Goal: Task Accomplishment & Management: Use online tool/utility

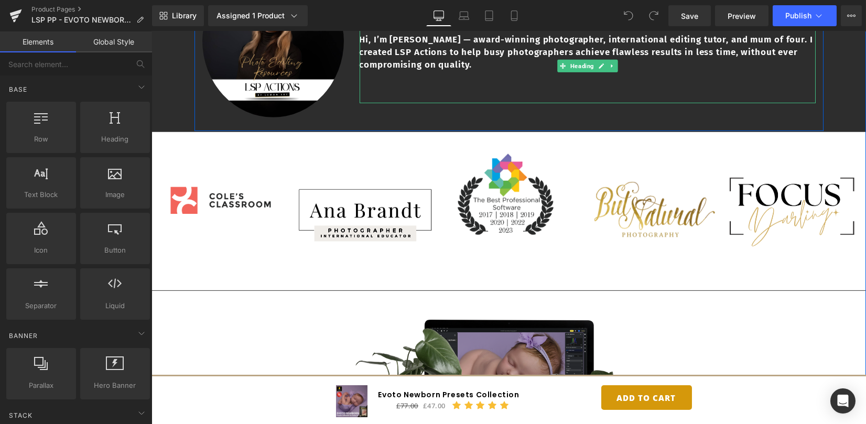
scroll to position [2794, 0]
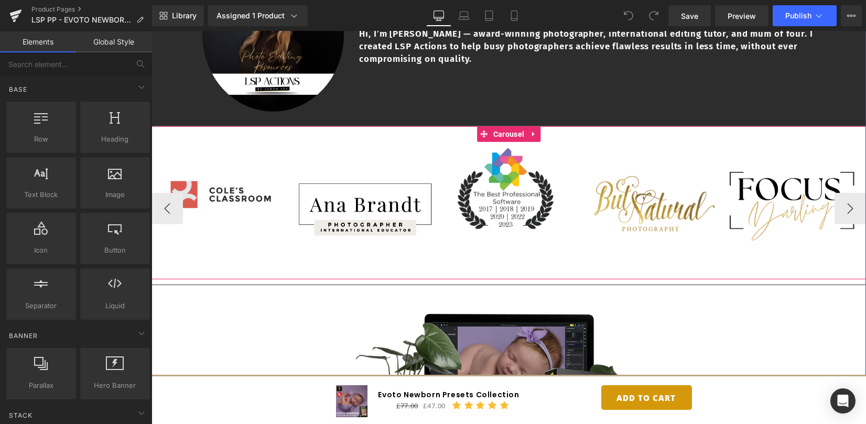
drag, startPoint x: 510, startPoint y: 121, endPoint x: 188, endPoint y: 146, distance: 323.2
click at [510, 126] on span "Carousel" at bounding box center [508, 134] width 36 height 16
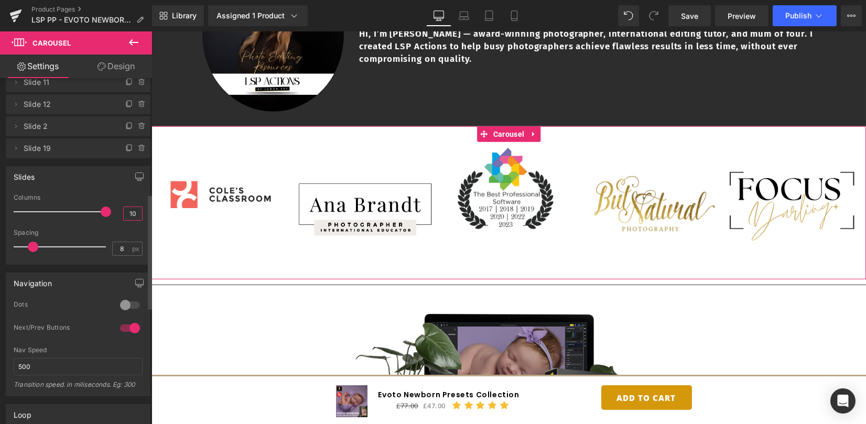
scroll to position [0, 0]
drag, startPoint x: 134, startPoint y: 213, endPoint x: 115, endPoint y: 216, distance: 19.1
click at [115, 216] on div "Columns 10" at bounding box center [78, 211] width 129 height 35
type input "10"
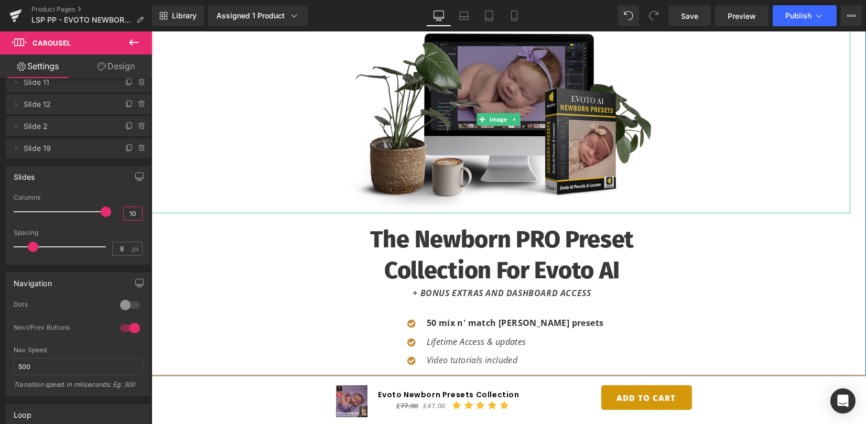
scroll to position [3074, 0]
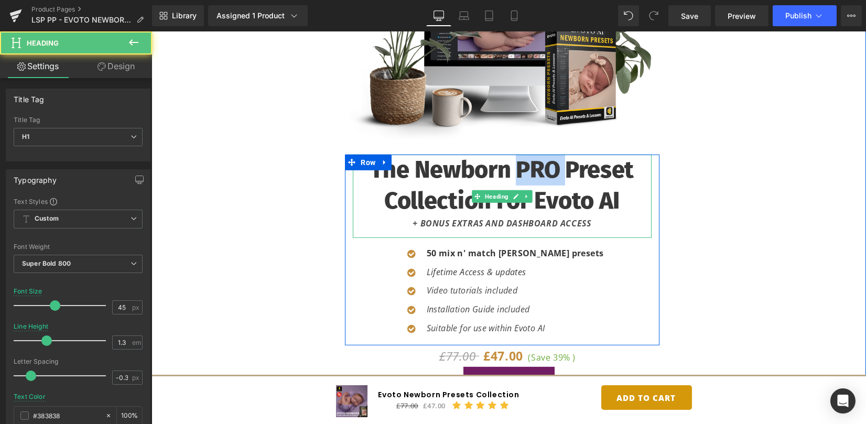
drag, startPoint x: 560, startPoint y: 153, endPoint x: 511, endPoint y: 157, distance: 49.4
click at [511, 157] on h1 "the Newborn PRO Preset Collection for Evoto AI" at bounding box center [502, 185] width 299 height 61
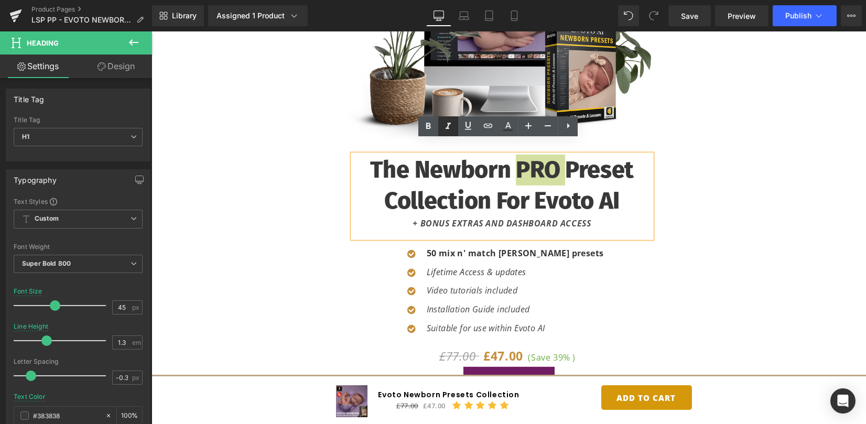
drag, startPoint x: 448, startPoint y: 128, endPoint x: 354, endPoint y: 107, distance: 96.0
click at [448, 128] on icon at bounding box center [447, 126] width 5 height 6
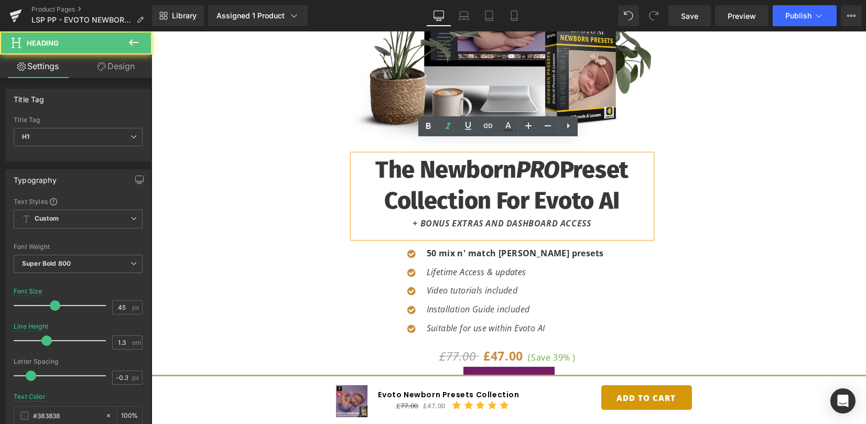
click at [504, 157] on h1 "the Newborn PRO Preset Collection for Evoto AI" at bounding box center [502, 185] width 299 height 61
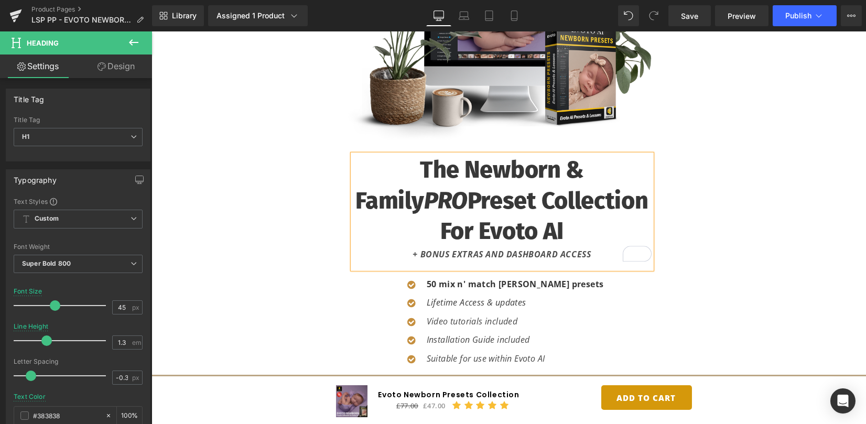
click at [854, 208] on div "Image the Newborn & family PRO Preset Collection for Evoto AI + BONUS EXTRAS AN…" at bounding box center [509, 262] width 704 height 613
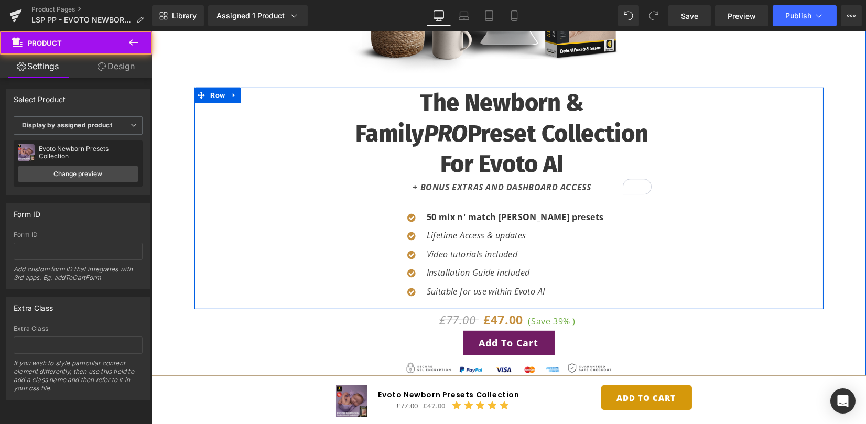
scroll to position [3144, 0]
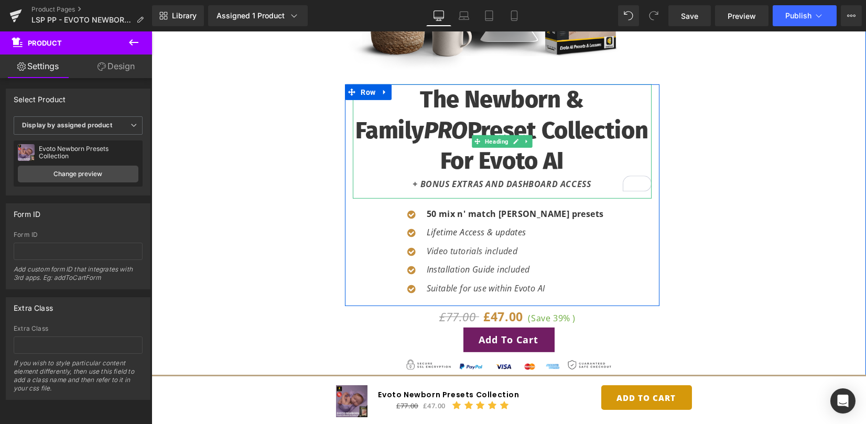
click at [465, 147] on h1 "the Newborn & family PRO Preset Collection for Evoto AI" at bounding box center [502, 130] width 299 height 92
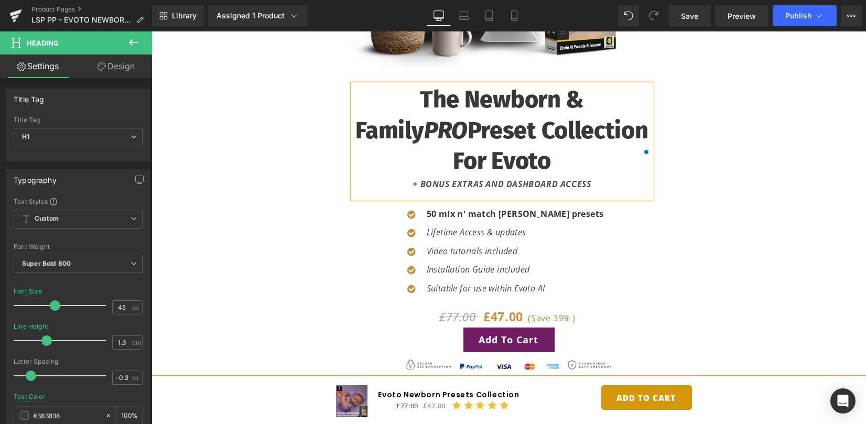
click at [359, 120] on h1 "the Newborn & family PRO Preset Collection for Evoto" at bounding box center [502, 130] width 299 height 92
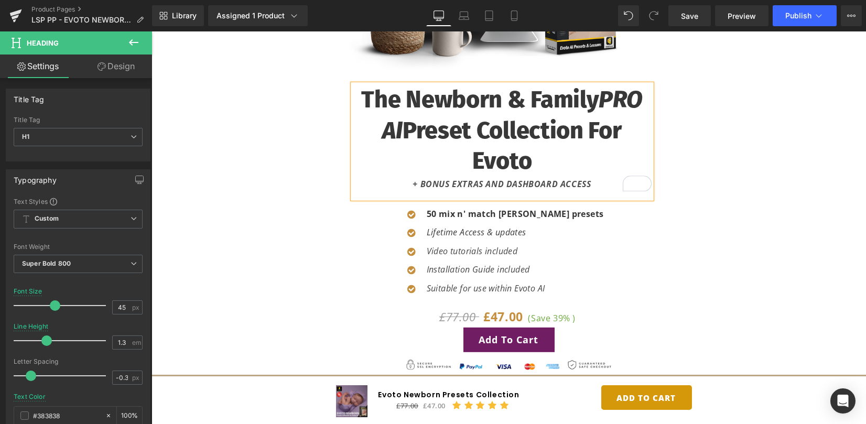
click at [688, 168] on div "the Newborn & family PRO AI Preset Collection for Evoto + BONUS EXTRAS AND DASH…" at bounding box center [502, 194] width 564 height 221
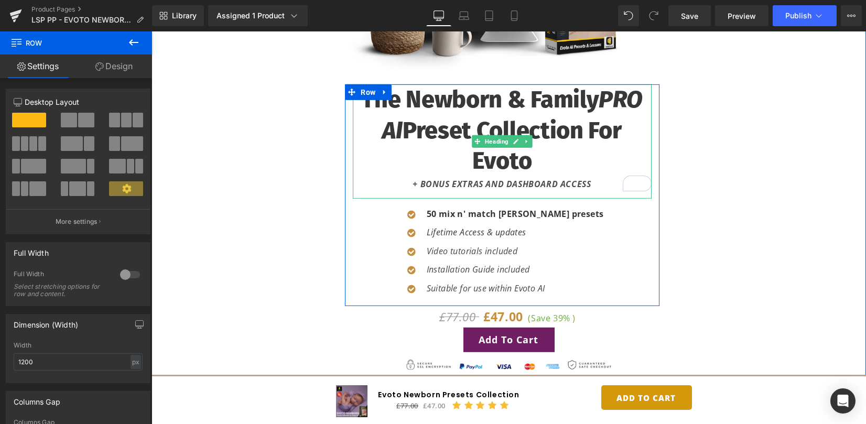
click at [582, 121] on h1 "the Newborn & family PRO AI Preset Collection for Evoto" at bounding box center [502, 130] width 299 height 92
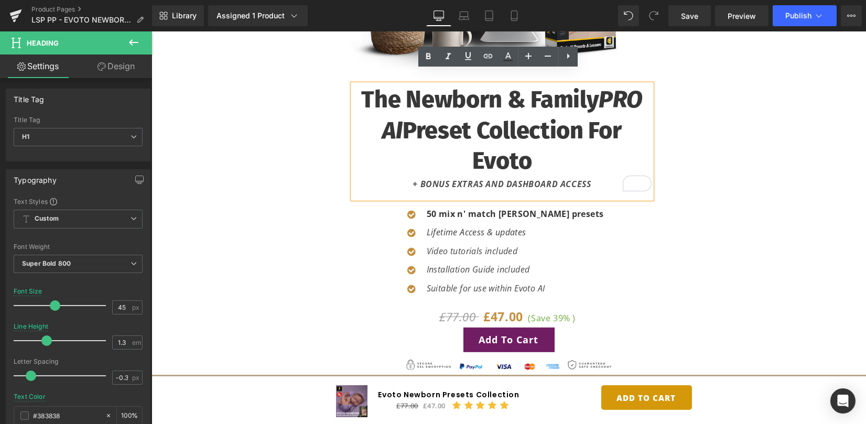
click at [729, 204] on div "the Newborn & family PRO AI Preset Collection for Evoto + BONUS EXTRAS AND DASH…" at bounding box center [502, 194] width 564 height 221
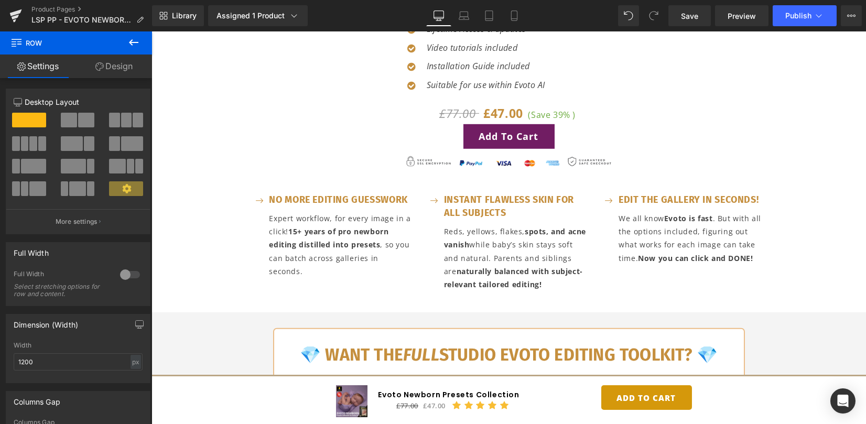
scroll to position [3423, 0]
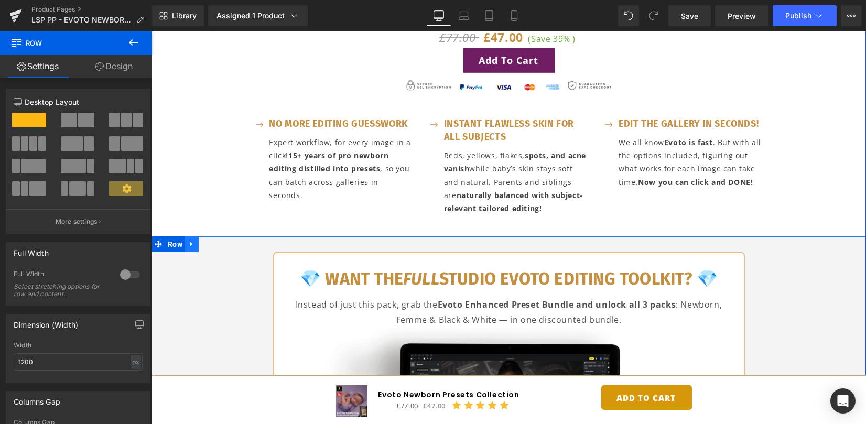
click at [191, 241] on icon at bounding box center [191, 245] width 7 height 8
click at [189, 241] on icon at bounding box center [191, 244] width 7 height 7
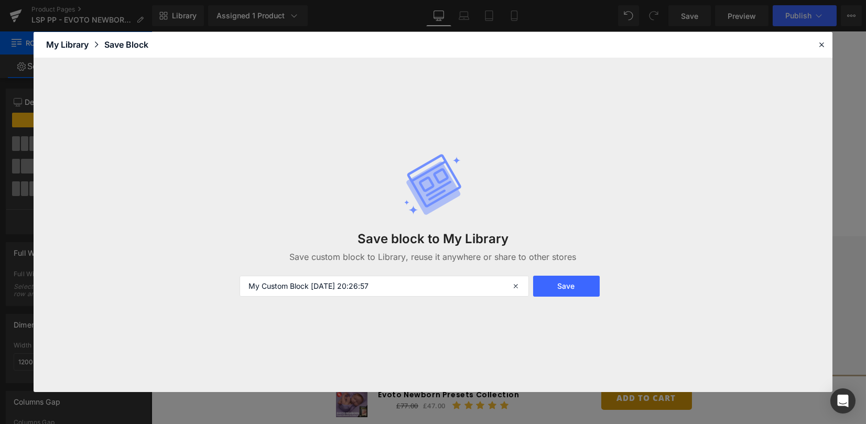
drag, startPoint x: 560, startPoint y: 290, endPoint x: 811, endPoint y: 111, distance: 308.8
click at [560, 289] on button "Save" at bounding box center [566, 286] width 67 height 21
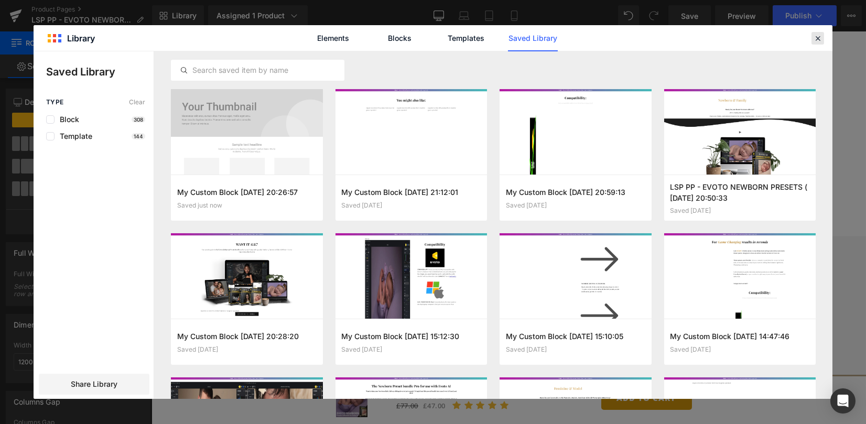
drag, startPoint x: 821, startPoint y: 39, endPoint x: 652, endPoint y: 55, distance: 168.9
click at [821, 39] on icon at bounding box center [817, 38] width 9 height 9
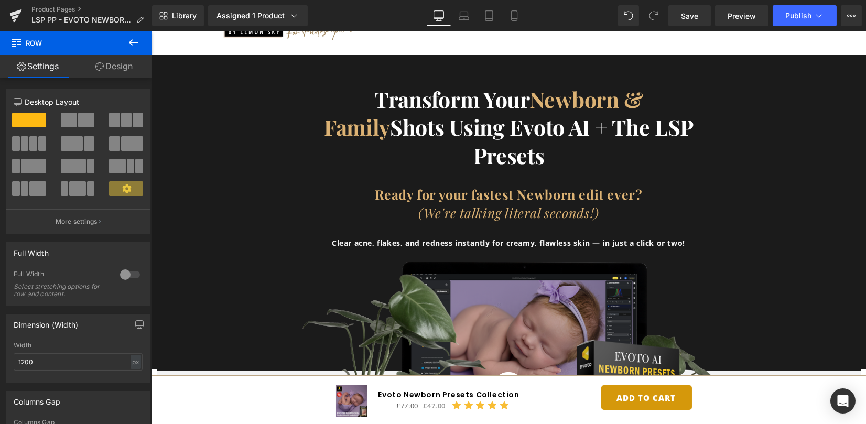
scroll to position [0, 0]
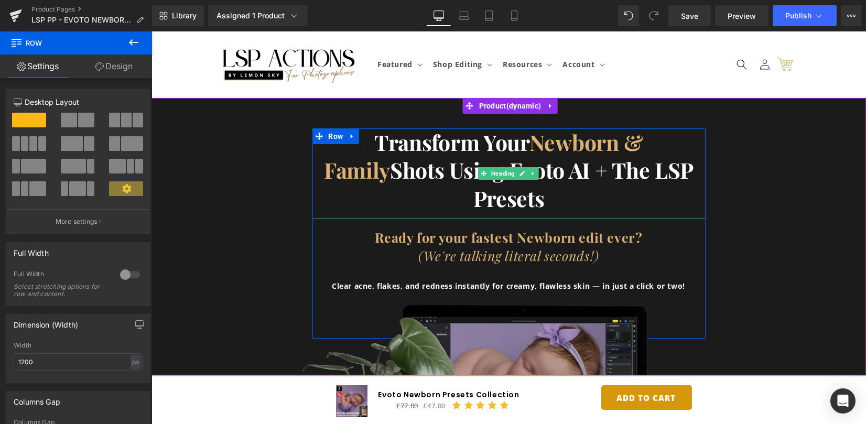
click at [585, 188] on h1 "Transform your Newborn & Family Shots using evoto aI + The LSP presets" at bounding box center [508, 170] width 393 height 84
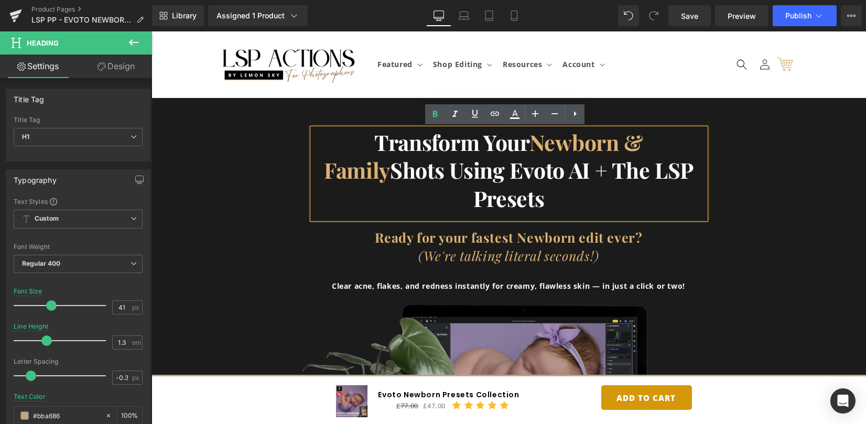
drag, startPoint x: 806, startPoint y: 170, endPoint x: 865, endPoint y: 70, distance: 116.0
click at [806, 170] on div "Transform your Newborn & Family Shots using evoto aI + The LSP presets Heading …" at bounding box center [508, 233] width 714 height 210
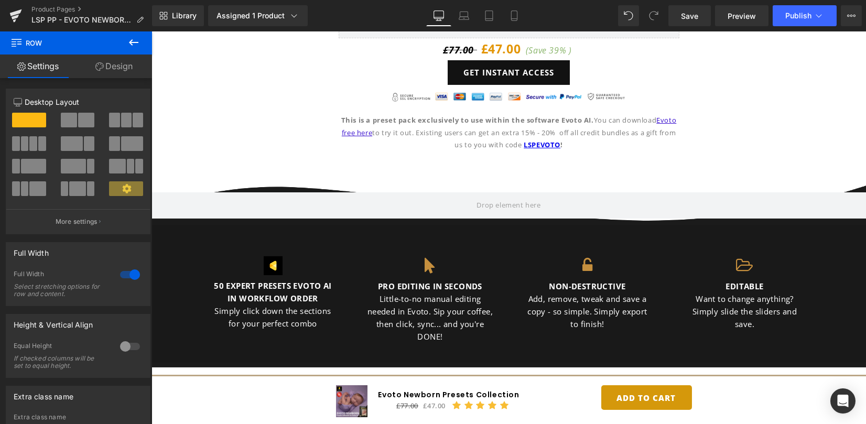
scroll to position [896, 0]
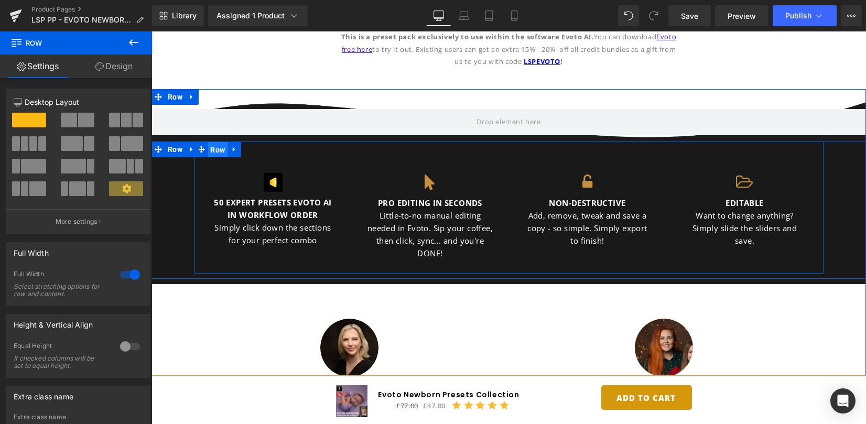
click at [212, 152] on span "Row" at bounding box center [218, 150] width 20 height 16
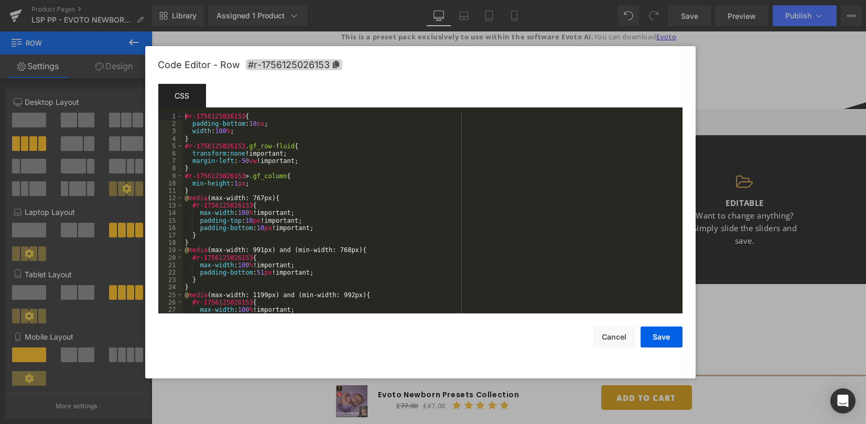
click at [219, 0] on div "Row You are previewing how the will restyle your page. You can not edit Element…" at bounding box center [433, 0] width 866 height 0
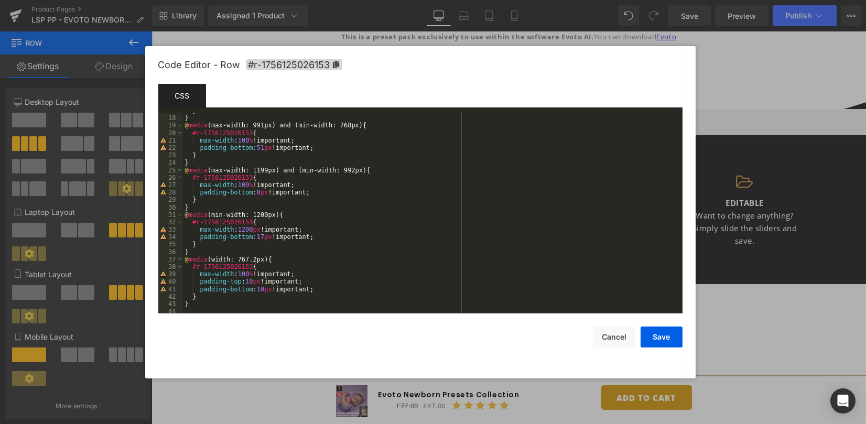
scroll to position [126, 0]
click at [624, 336] on button "Cancel" at bounding box center [614, 336] width 42 height 21
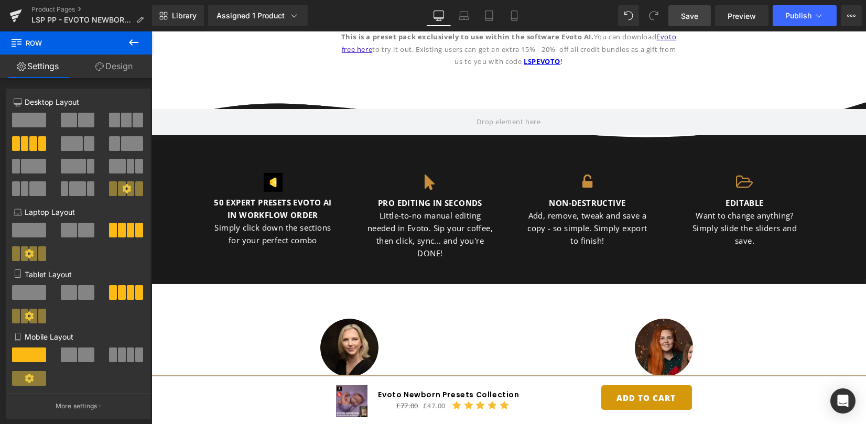
click at [703, 14] on link "Save" at bounding box center [689, 15] width 42 height 21
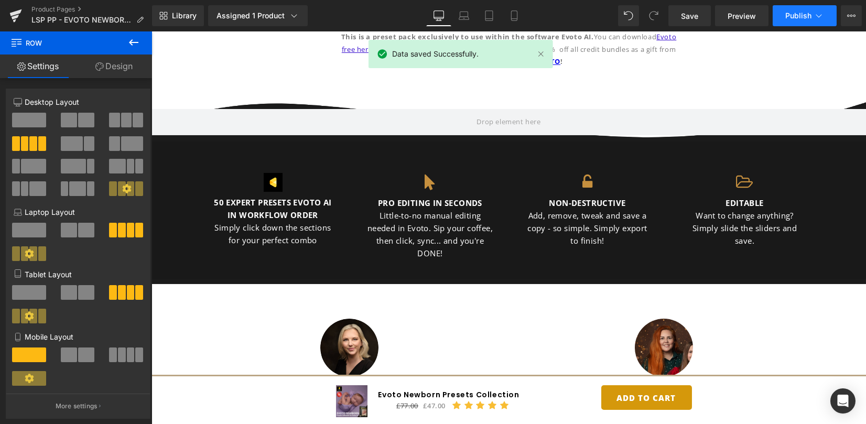
click at [800, 24] on button "Publish" at bounding box center [804, 15] width 64 height 21
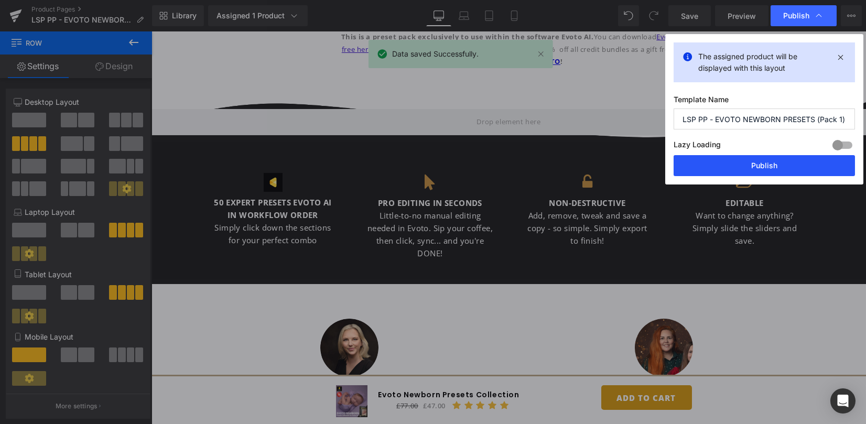
click at [790, 167] on button "Publish" at bounding box center [763, 165] width 181 height 21
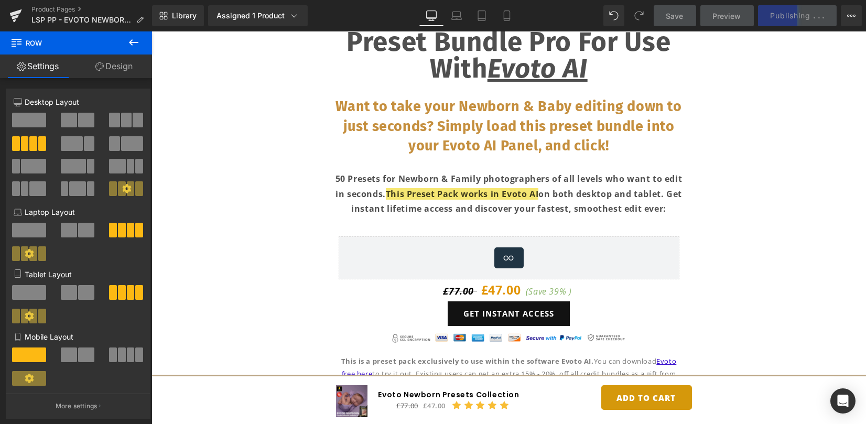
scroll to position [575, 0]
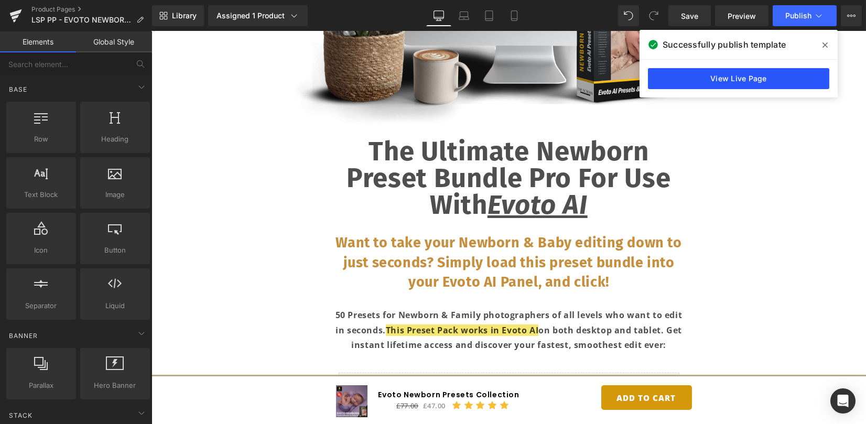
click at [724, 83] on link "View Live Page" at bounding box center [738, 78] width 181 height 21
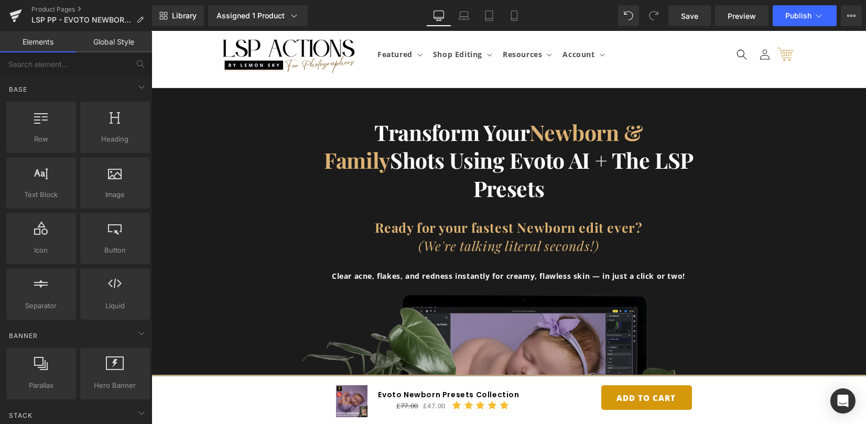
scroll to position [0, 0]
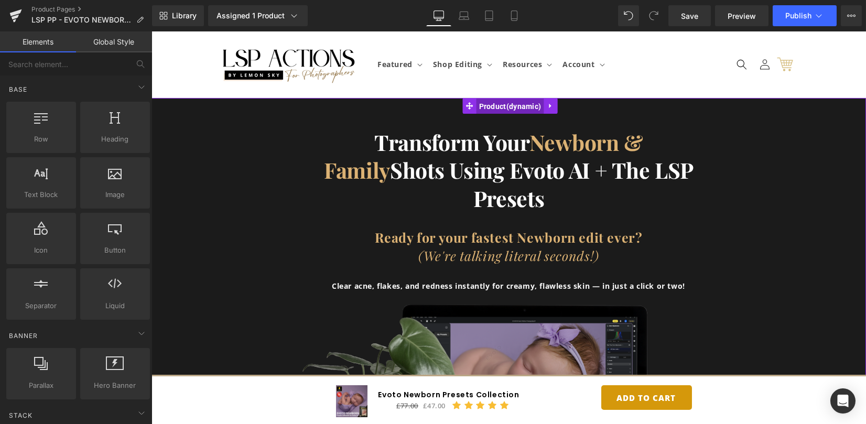
click at [492, 110] on span "Product" at bounding box center [510, 107] width 68 height 16
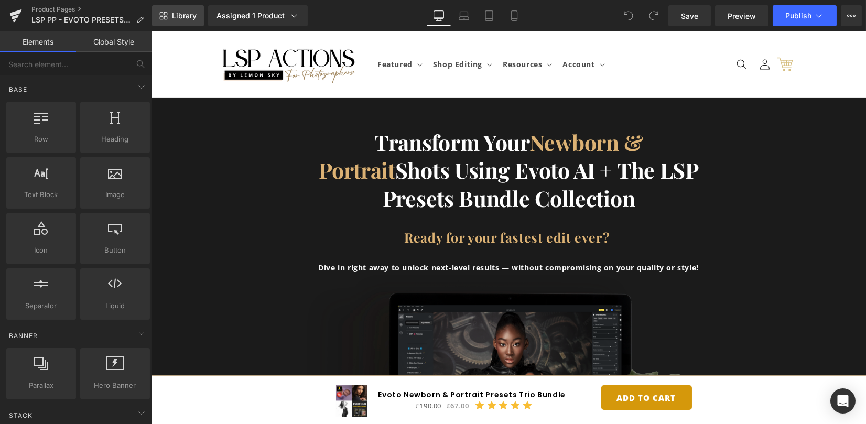
click at [180, 17] on span "Library" at bounding box center [184, 15] width 25 height 9
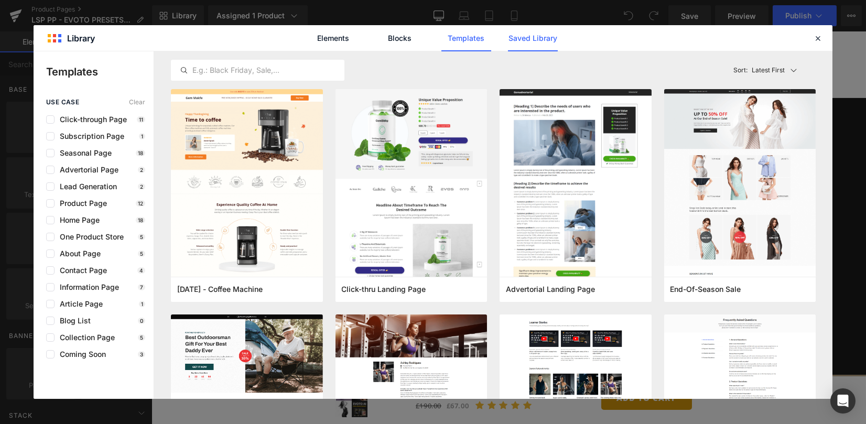
click at [537, 39] on link "Saved Library" at bounding box center [533, 38] width 50 height 26
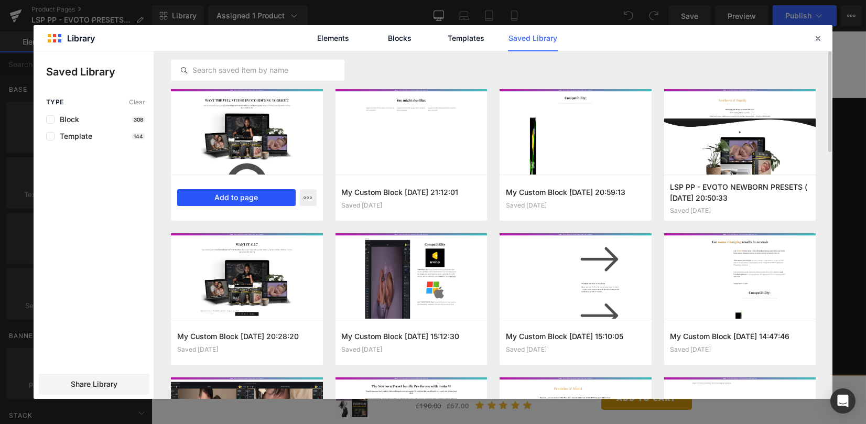
click at [258, 201] on button "Add to page" at bounding box center [236, 197] width 118 height 17
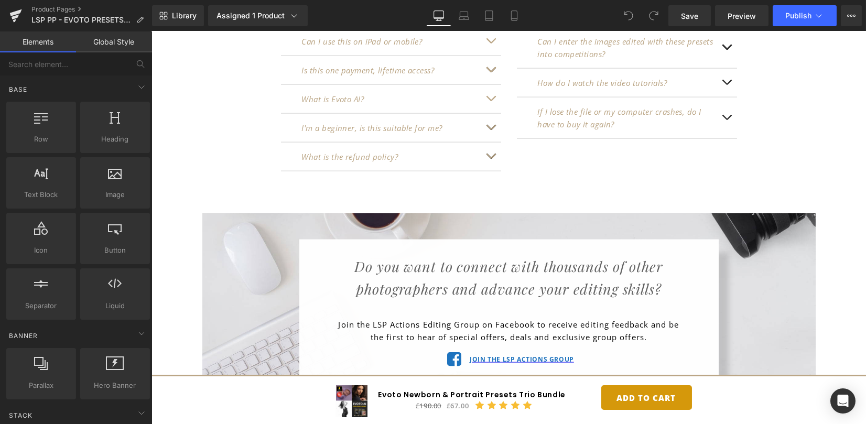
scroll to position [8474, 0]
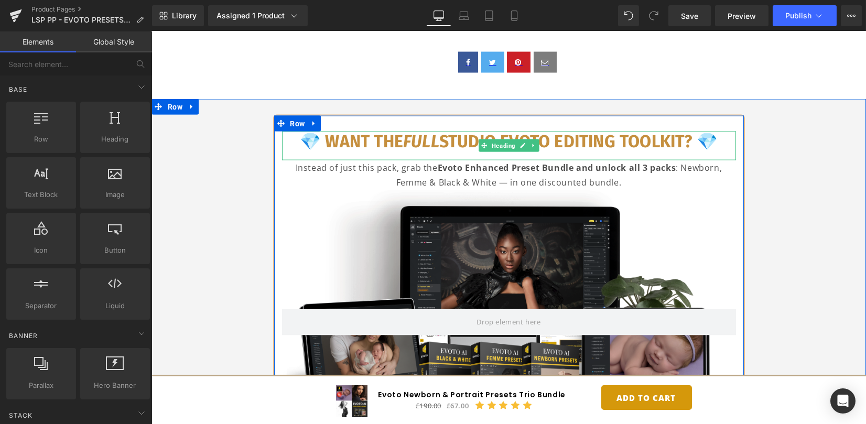
click at [351, 132] on span "💎 WANT THE FULL STUDIO EVOTO EDITING TOOLKIT? 💎" at bounding box center [509, 142] width 418 height 20
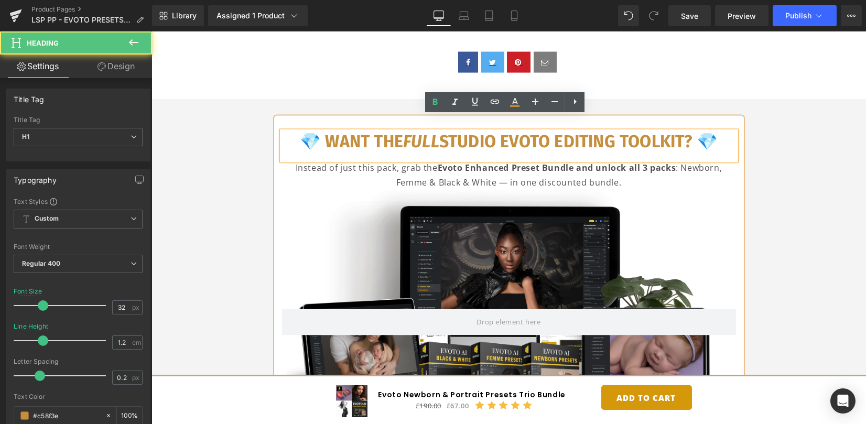
click at [287, 115] on div "💎 WANT THE FULL STUDIO EVOTO EDITING TOOLKIT? 💎 Heading Instead of just this pa…" at bounding box center [509, 359] width 472 height 489
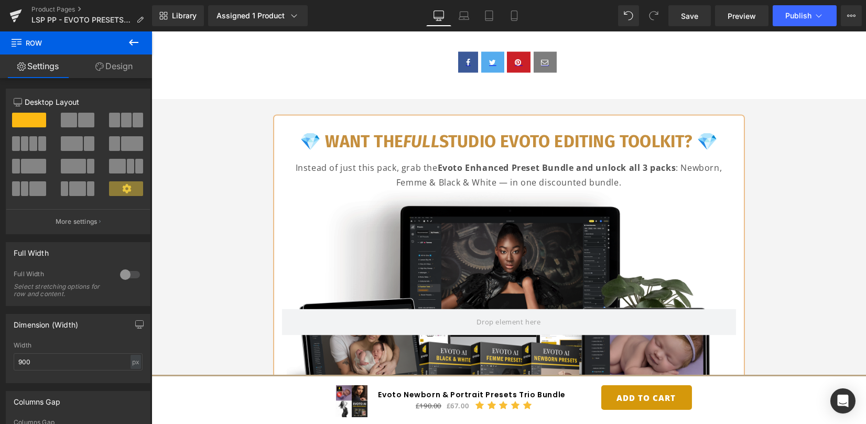
click at [286, 115] on div "💎 WANT THE FULL STUDIO EVOTO EDITING TOOLKIT? 💎 Heading Instead of just this pa…" at bounding box center [509, 359] width 472 height 489
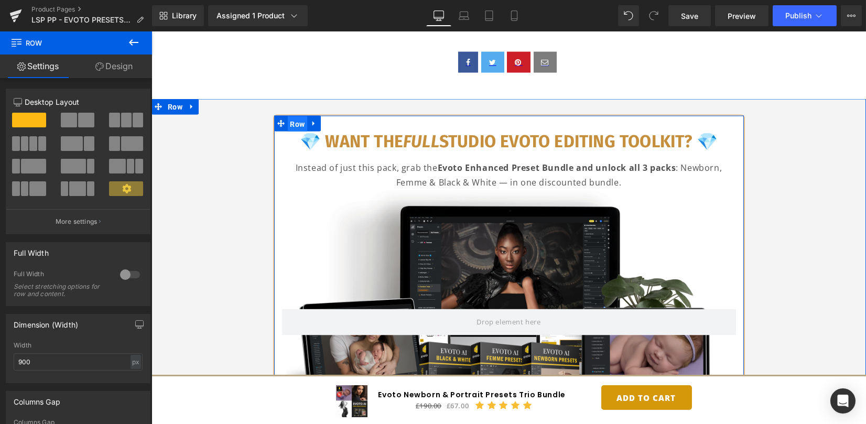
click at [294, 116] on span "Row" at bounding box center [298, 124] width 20 height 16
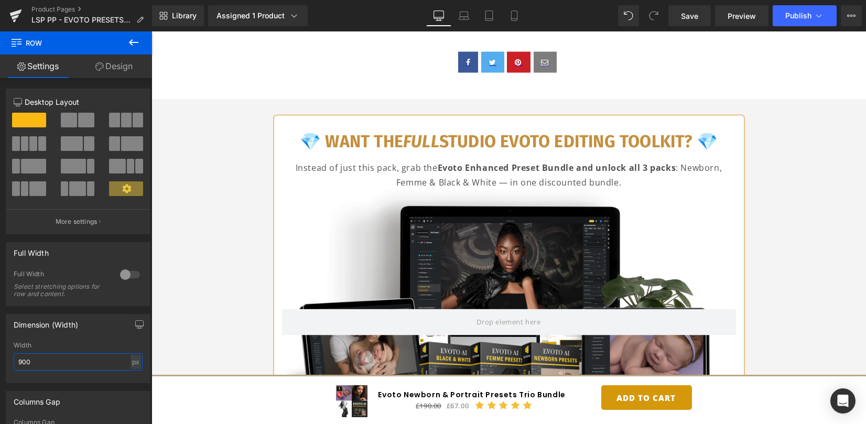
drag, startPoint x: 63, startPoint y: 359, endPoint x: -31, endPoint y: 344, distance: 95.5
click at [0, 344] on html "Row You are previewing how the will restyle your page. You can not edit Element…" at bounding box center [433, 212] width 866 height 424
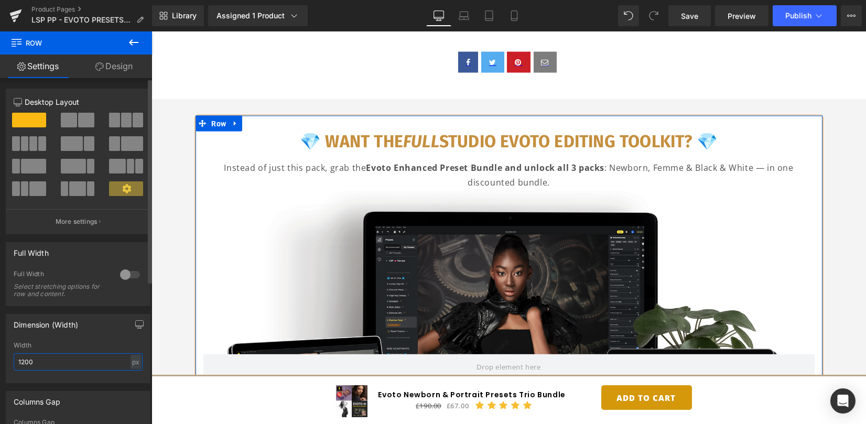
scroll to position [8438, 0]
click at [113, 123] on span at bounding box center [114, 120] width 10 height 15
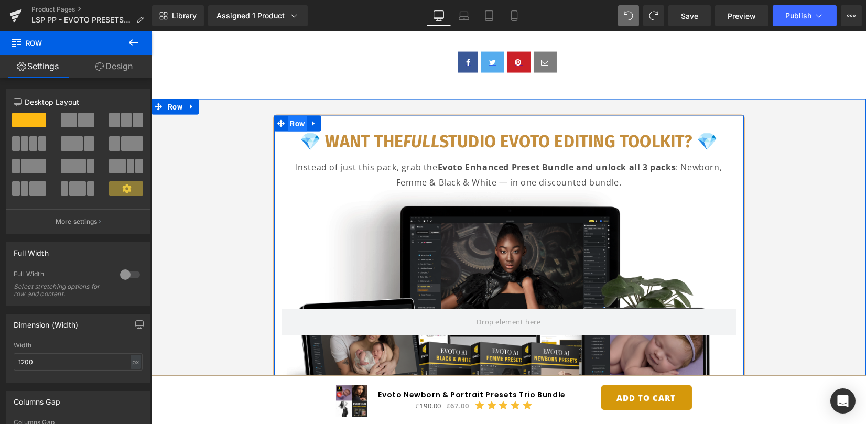
click at [289, 116] on span "Row" at bounding box center [298, 124] width 20 height 16
drag, startPoint x: 51, startPoint y: 356, endPoint x: -39, endPoint y: 360, distance: 89.7
click at [0, 360] on html "Row You are previewing how the will restyle your page. You can not edit Element…" at bounding box center [433, 212] width 866 height 424
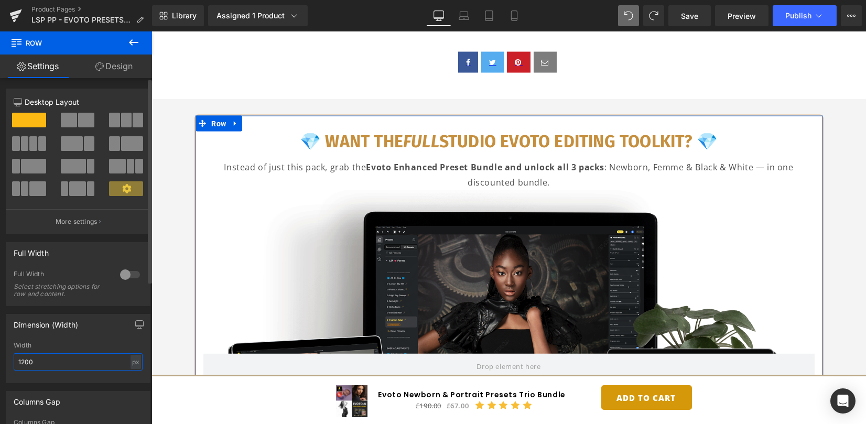
type input "1200"
drag, startPoint x: 93, startPoint y: 331, endPoint x: 31, endPoint y: 247, distance: 104.6
click at [93, 331] on div "Dimension (Width)" at bounding box center [78, 324] width 144 height 20
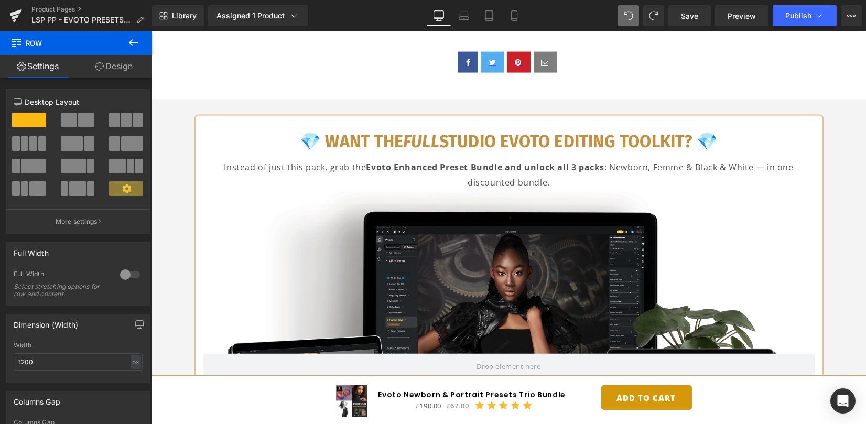
click at [140, 44] on button at bounding box center [133, 42] width 37 height 23
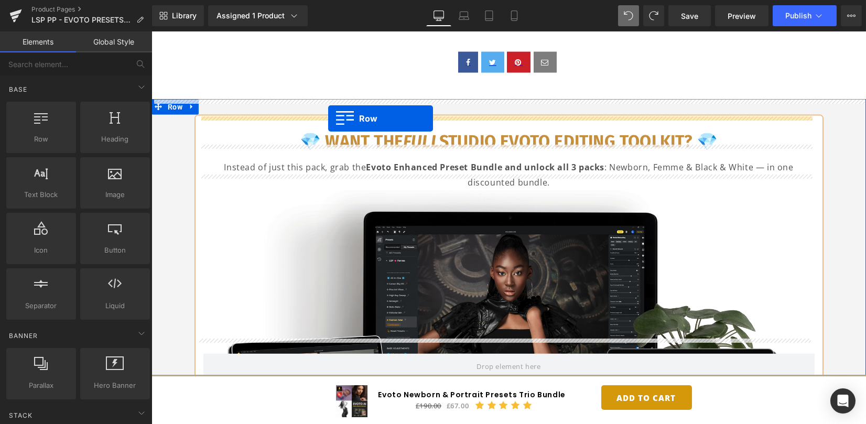
drag, startPoint x: 214, startPoint y: 156, endPoint x: 328, endPoint y: 118, distance: 119.6
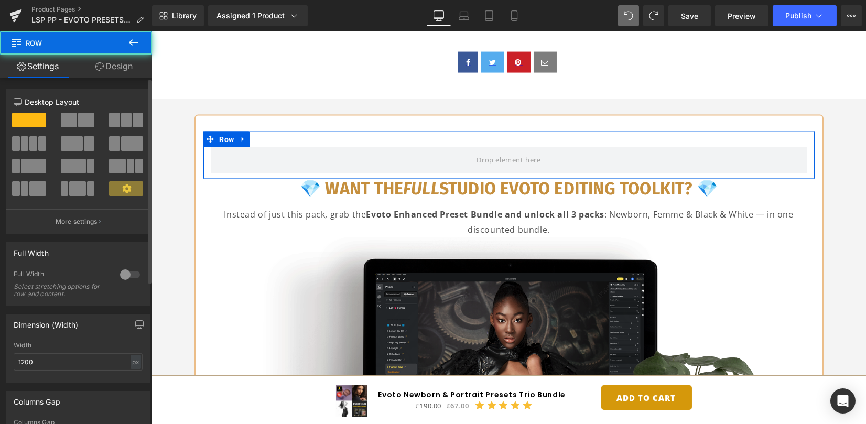
click at [115, 116] on span at bounding box center [114, 120] width 10 height 15
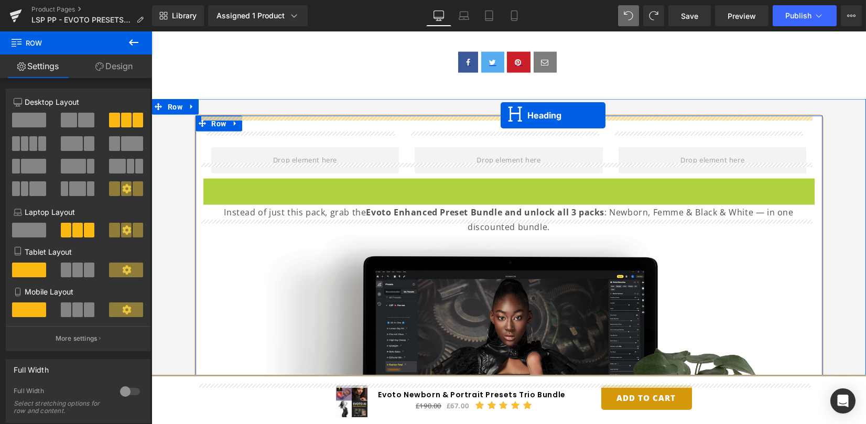
drag, startPoint x: 500, startPoint y: 179, endPoint x: 500, endPoint y: 115, distance: 63.4
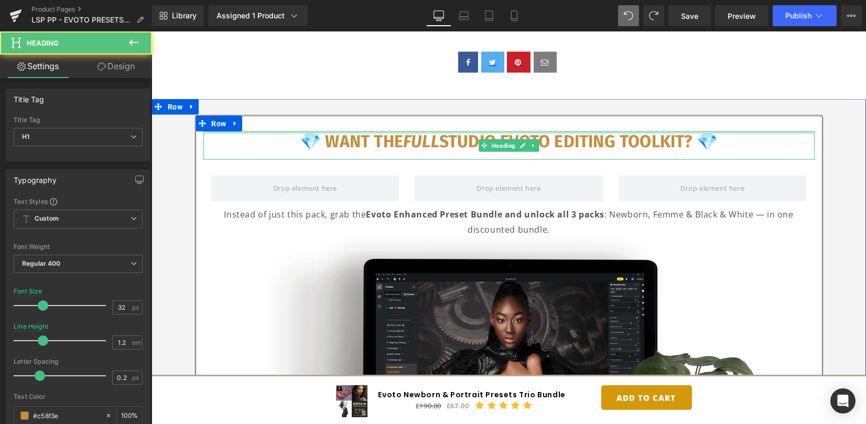
click at [359, 132] on span "💎 WANT THE FULL STUDIO EVOTO EDITING TOOLKIT? 💎" at bounding box center [509, 142] width 418 height 20
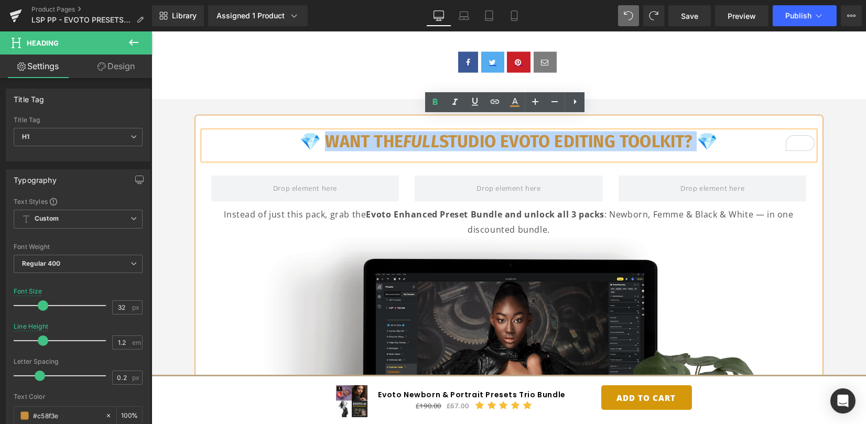
drag, startPoint x: 321, startPoint y: 124, endPoint x: 690, endPoint y: 124, distance: 369.4
click at [690, 132] on span "💎 WANT THE FULL STUDIO EVOTO EDITING TOOLKIT? 💎" at bounding box center [509, 142] width 418 height 20
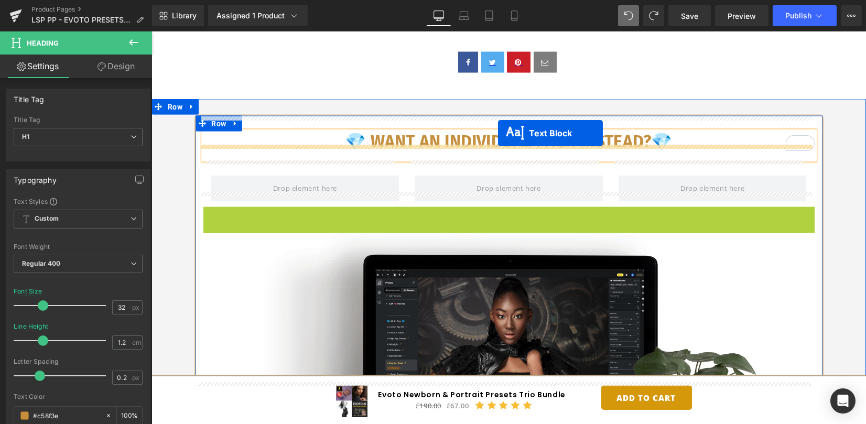
drag, startPoint x: 489, startPoint y: 208, endPoint x: 498, endPoint y: 133, distance: 74.9
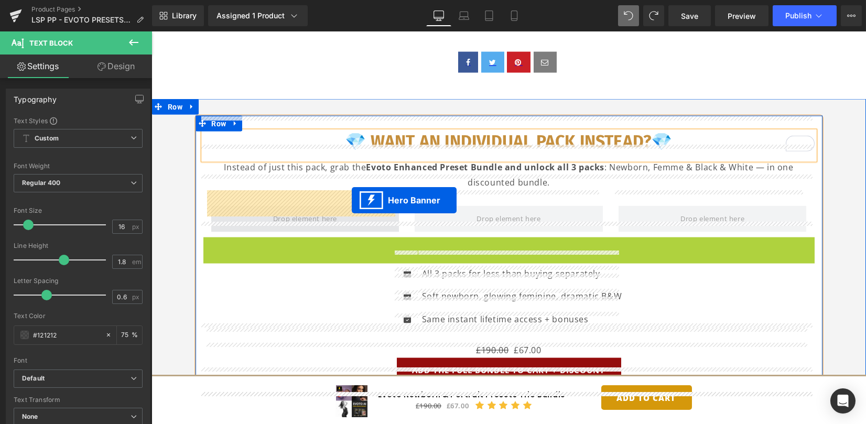
drag, startPoint x: 486, startPoint y: 225, endPoint x: 352, endPoint y: 200, distance: 136.9
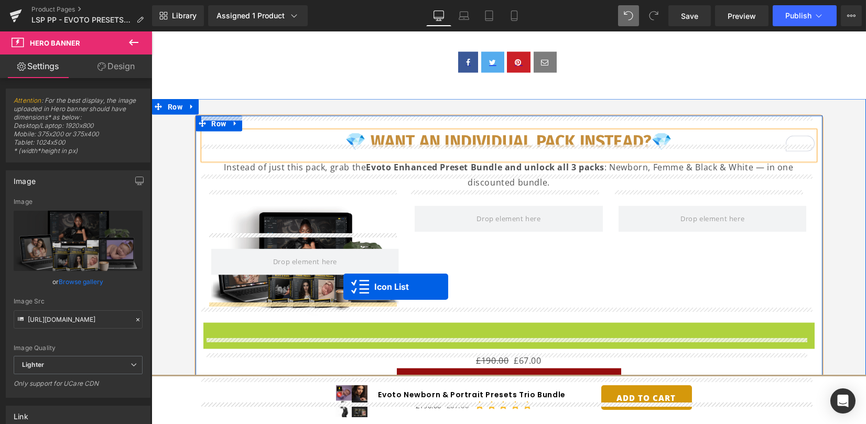
drag, startPoint x: 505, startPoint y: 314, endPoint x: 343, endPoint y: 287, distance: 164.3
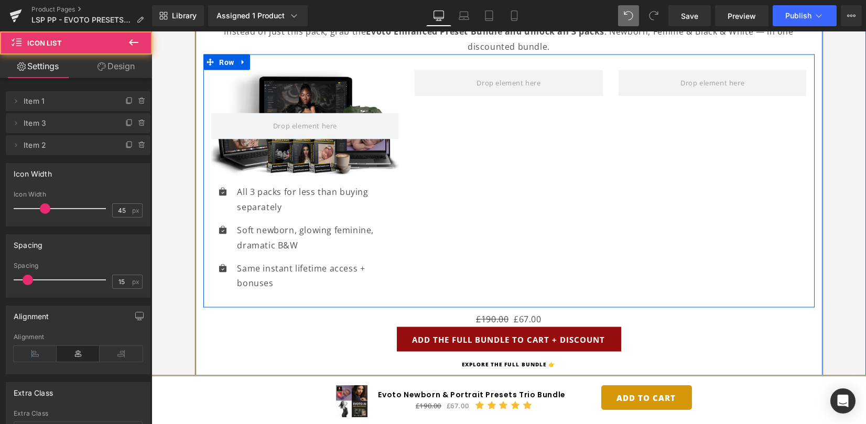
scroll to position [8578, 0]
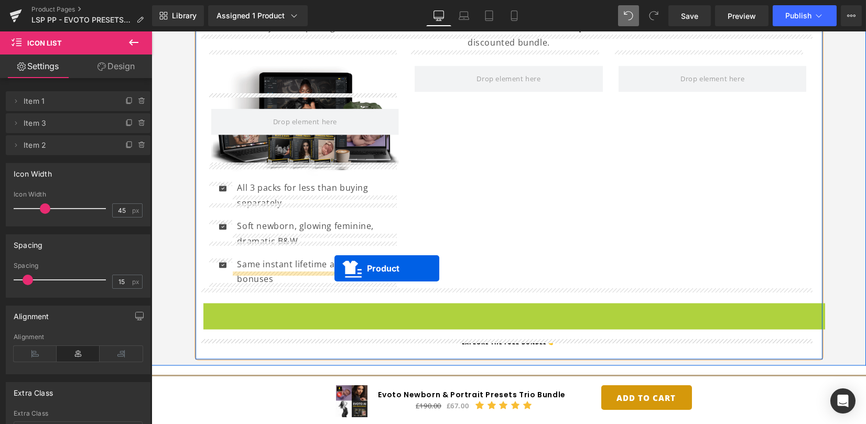
drag, startPoint x: 503, startPoint y: 298, endPoint x: 334, endPoint y: 268, distance: 170.7
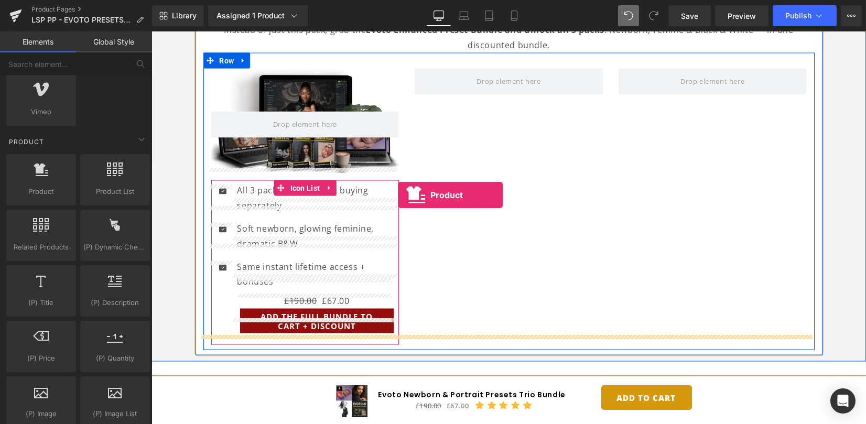
scroll to position [8438, 0]
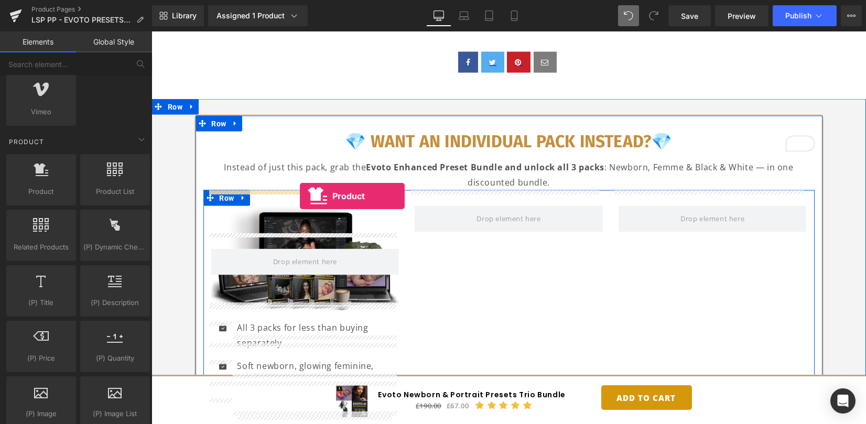
drag, startPoint x: 225, startPoint y: 193, endPoint x: 300, endPoint y: 196, distance: 75.0
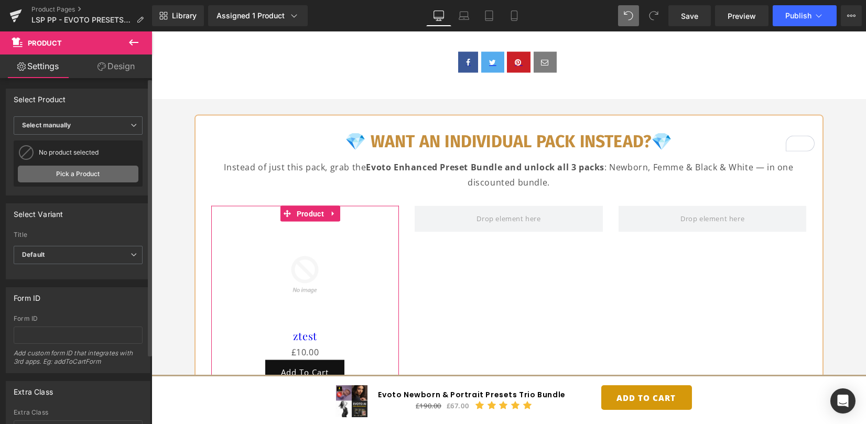
click at [68, 169] on link "Pick a Product" at bounding box center [78, 174] width 121 height 17
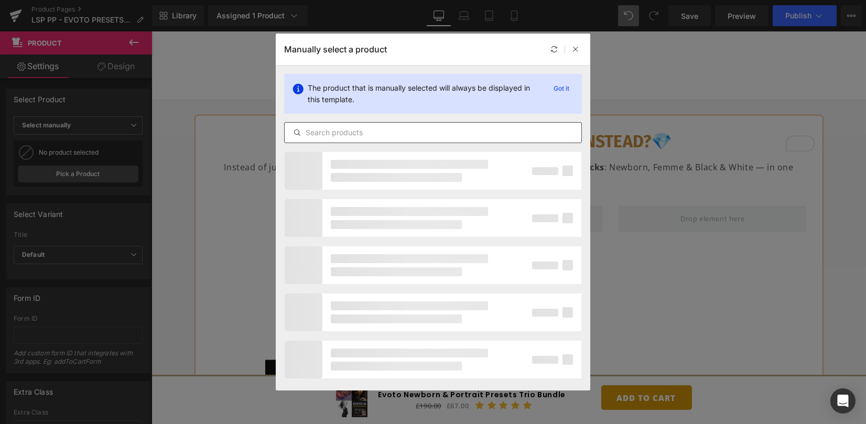
click at [329, 128] on input "text" at bounding box center [433, 132] width 297 height 13
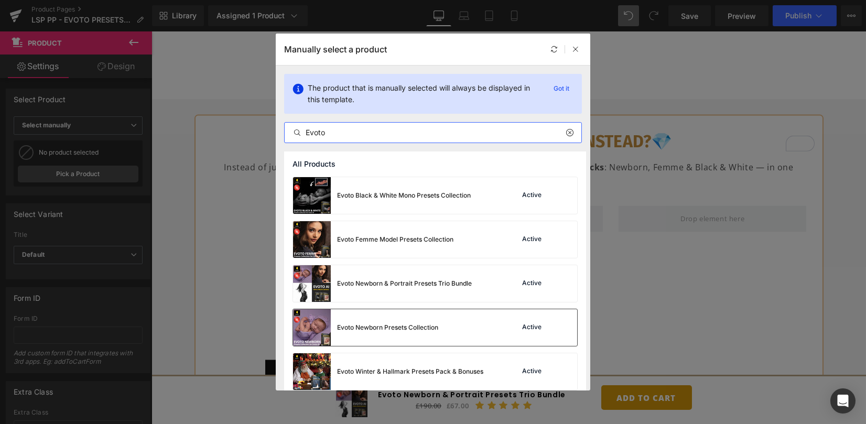
type input "Evoto"
drag, startPoint x: 386, startPoint y: 326, endPoint x: 367, endPoint y: 202, distance: 125.1
click at [386, 326] on div "Evoto Newborn Presets Collection" at bounding box center [387, 327] width 101 height 9
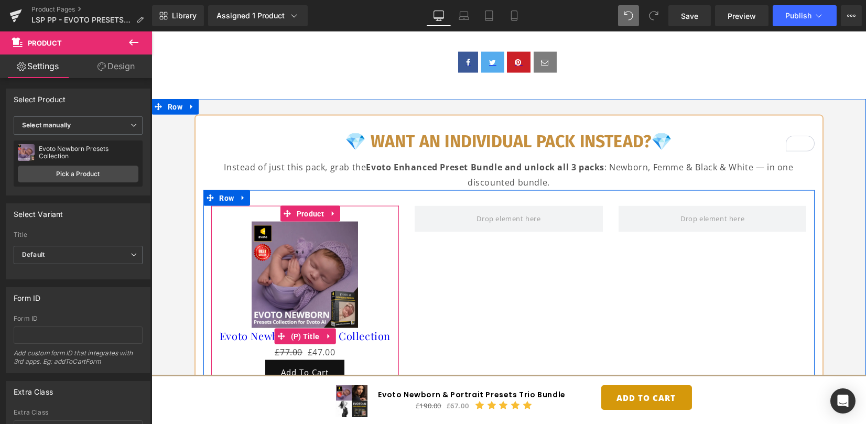
drag, startPoint x: 300, startPoint y: 322, endPoint x: 277, endPoint y: 309, distance: 26.5
click at [300, 329] on span "(P) Title" at bounding box center [305, 337] width 34 height 16
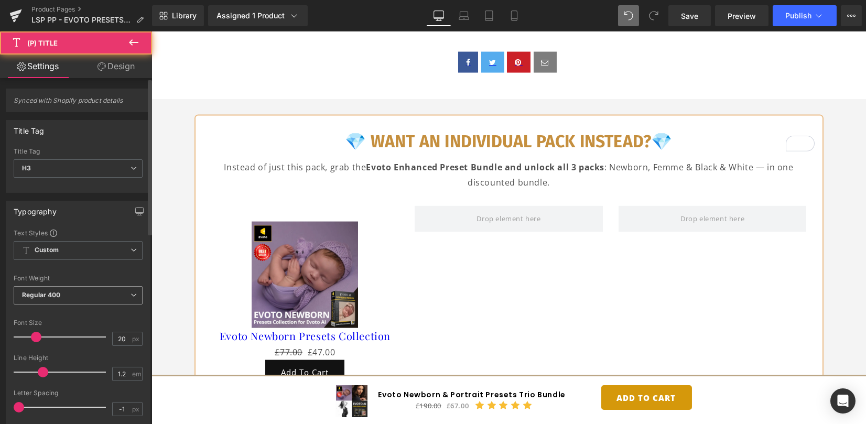
drag, startPoint x: 90, startPoint y: 292, endPoint x: 80, endPoint y: 302, distance: 13.7
click at [90, 292] on span "Regular 400" at bounding box center [78, 295] width 129 height 18
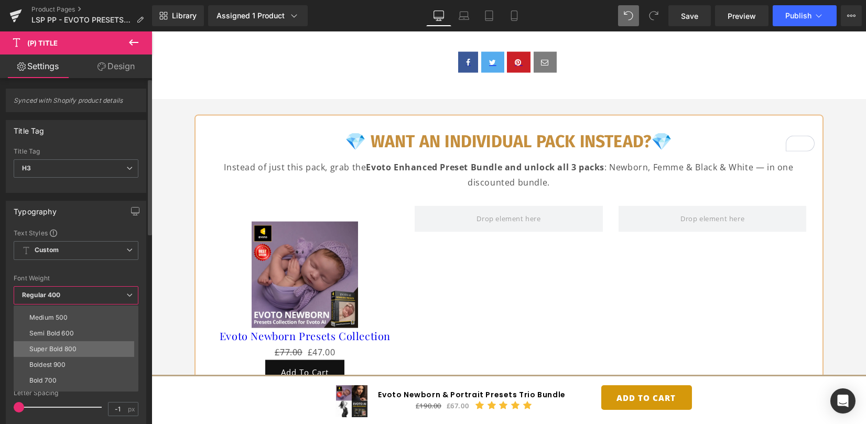
scroll to position [70, 0]
click at [64, 320] on div "Semi Bold 600" at bounding box center [51, 322] width 45 height 7
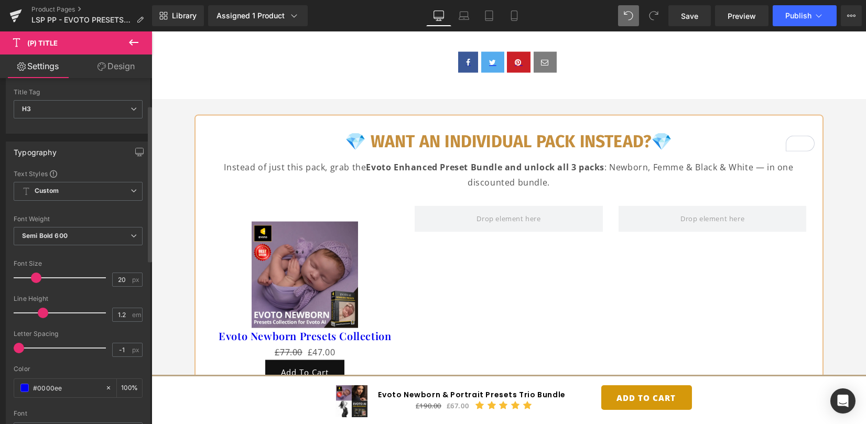
scroll to position [210, 0]
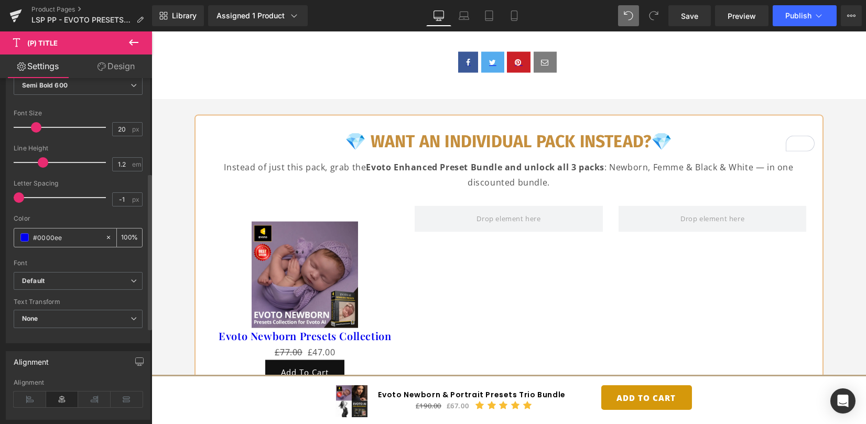
click at [24, 238] on span at bounding box center [24, 237] width 8 height 8
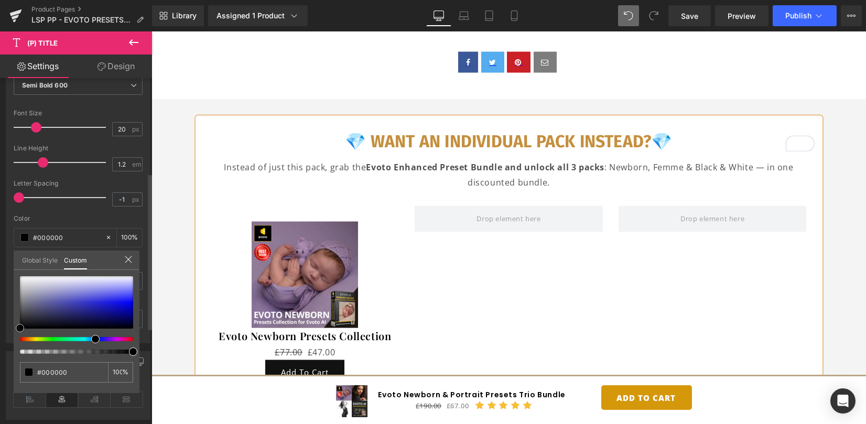
drag, startPoint x: 41, startPoint y: 304, endPoint x: 18, endPoint y: 328, distance: 33.4
click at [20, 328] on div at bounding box center [76, 302] width 113 height 52
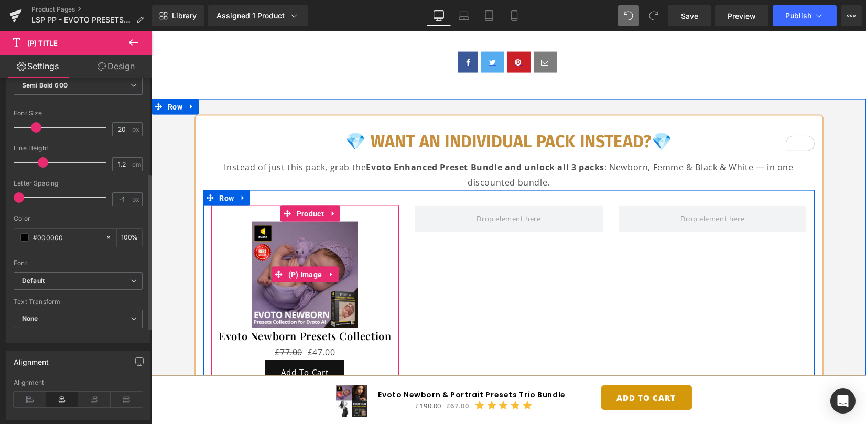
click at [266, 243] on img at bounding box center [305, 275] width 106 height 106
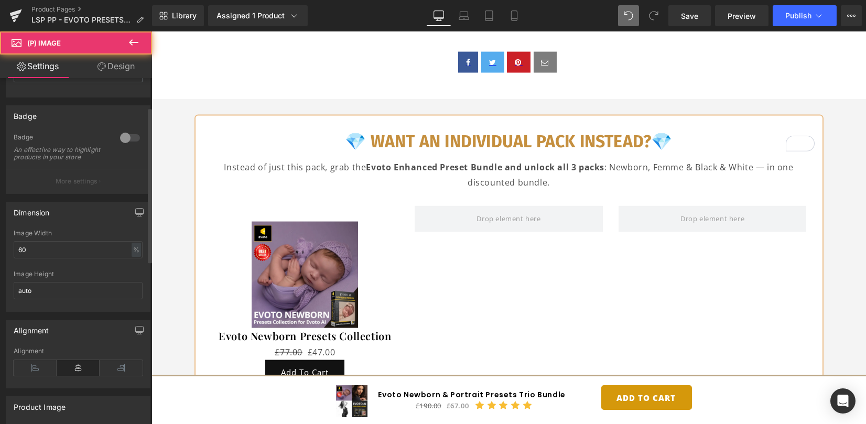
scroll to position [70, 0]
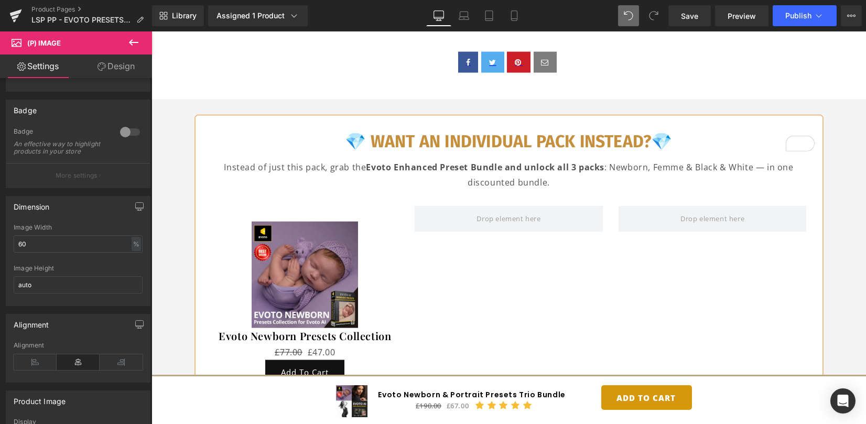
drag, startPoint x: 46, startPoint y: 250, endPoint x: -25, endPoint y: 243, distance: 71.7
click at [0, 243] on html "(P) Title You are previewing how the will restyle your page. You can not edit E…" at bounding box center [433, 212] width 866 height 424
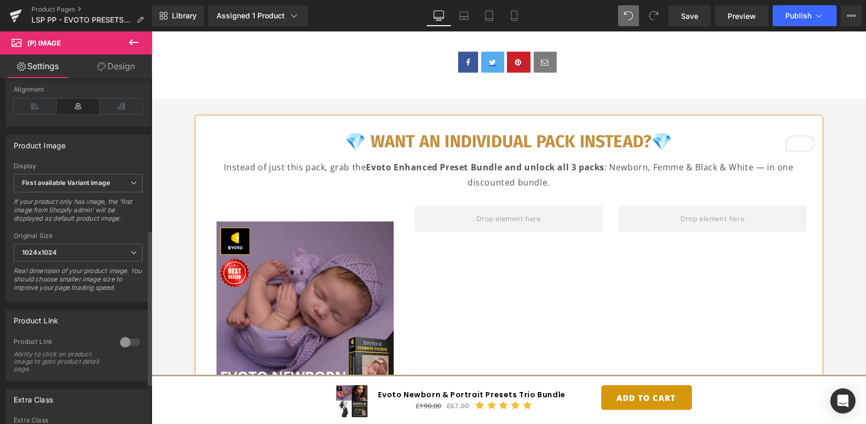
scroll to position [349, 0]
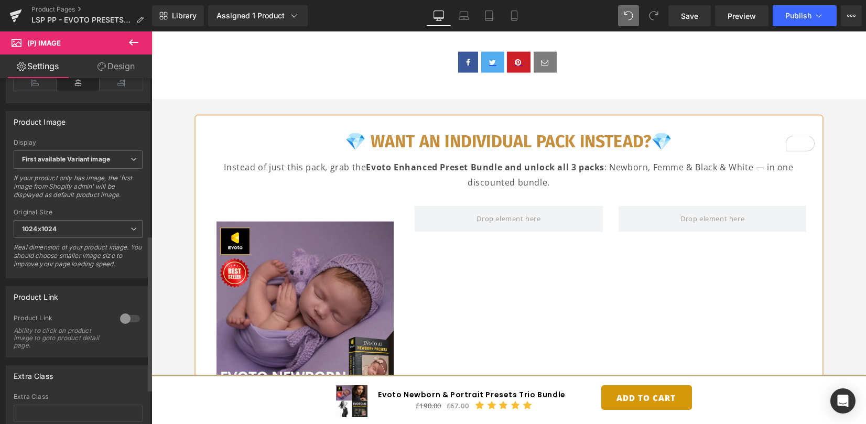
type input "100"
click at [130, 315] on div at bounding box center [129, 318] width 25 height 17
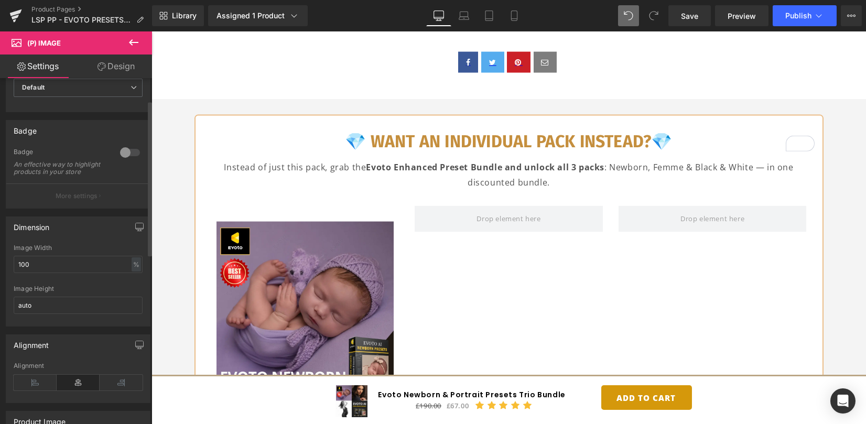
scroll to position [0, 0]
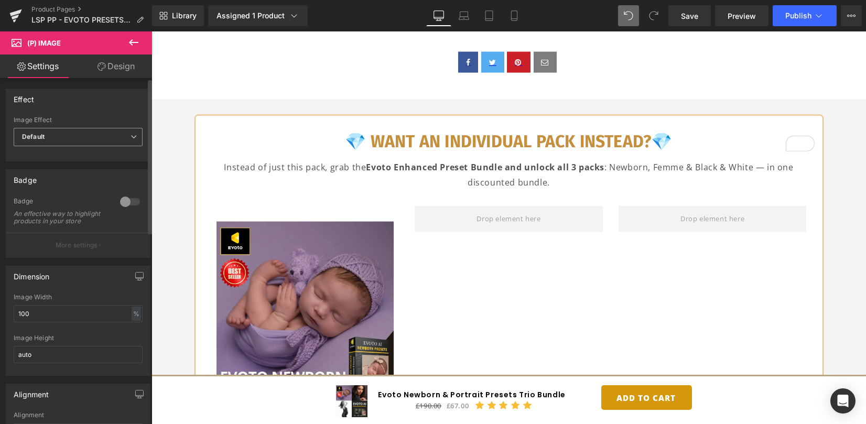
click at [93, 139] on span "Default" at bounding box center [78, 137] width 129 height 18
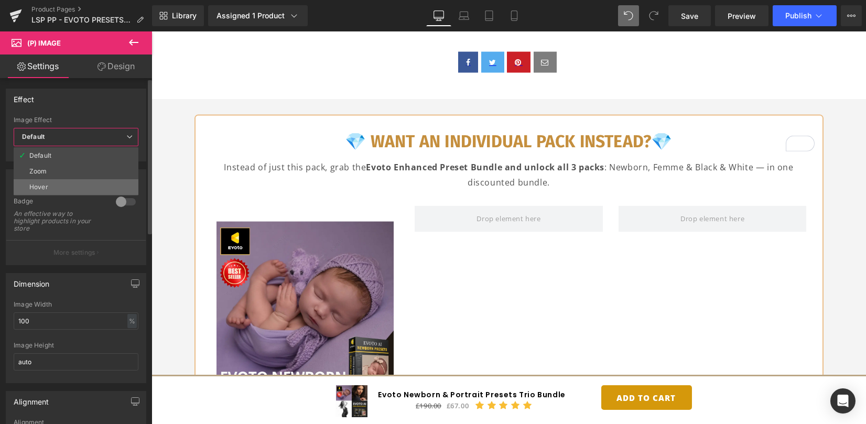
click at [82, 183] on li "Hover" at bounding box center [76, 187] width 125 height 16
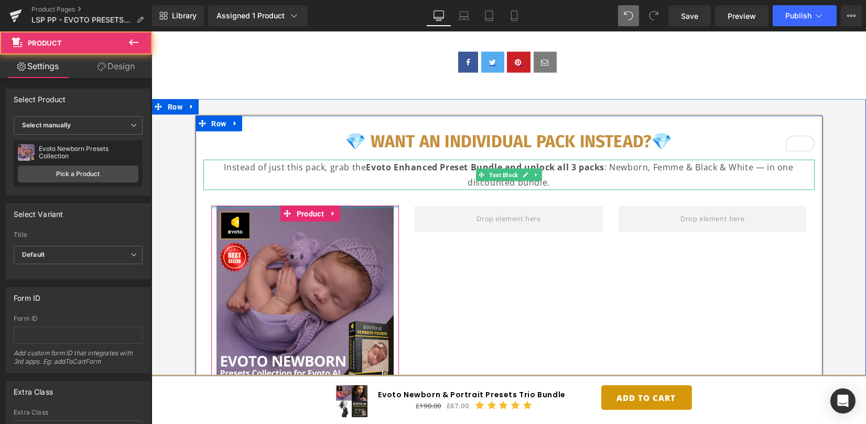
drag, startPoint x: 253, startPoint y: 193, endPoint x: 256, endPoint y: 170, distance: 23.3
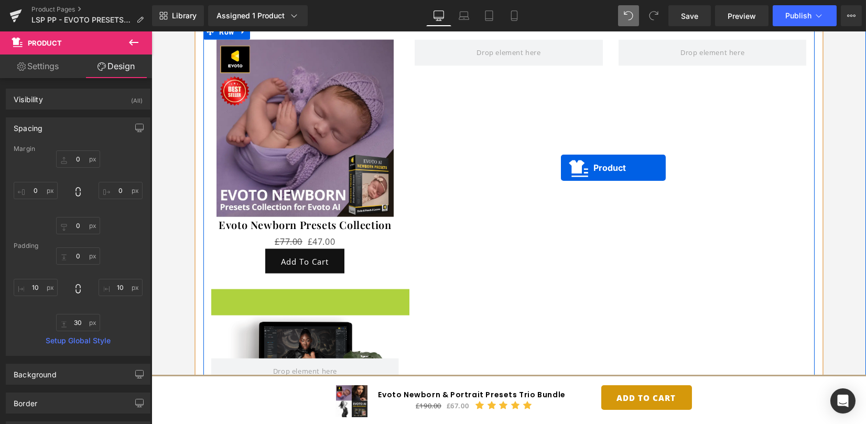
scroll to position [8526, 0]
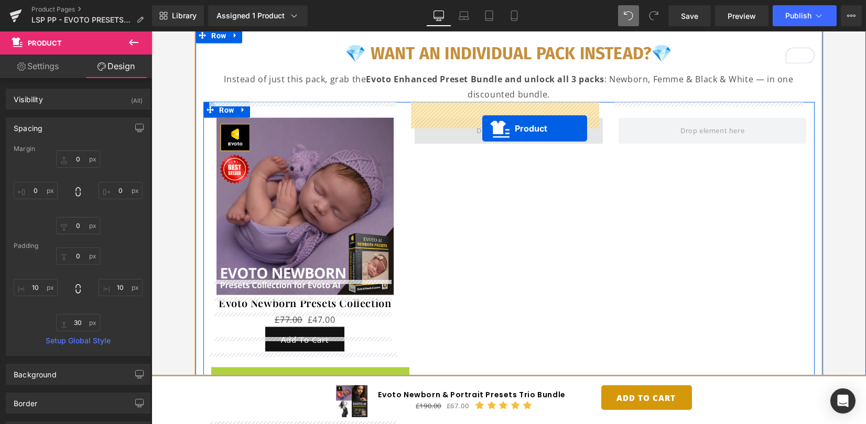
drag, startPoint x: 301, startPoint y: 81, endPoint x: 482, endPoint y: 128, distance: 187.0
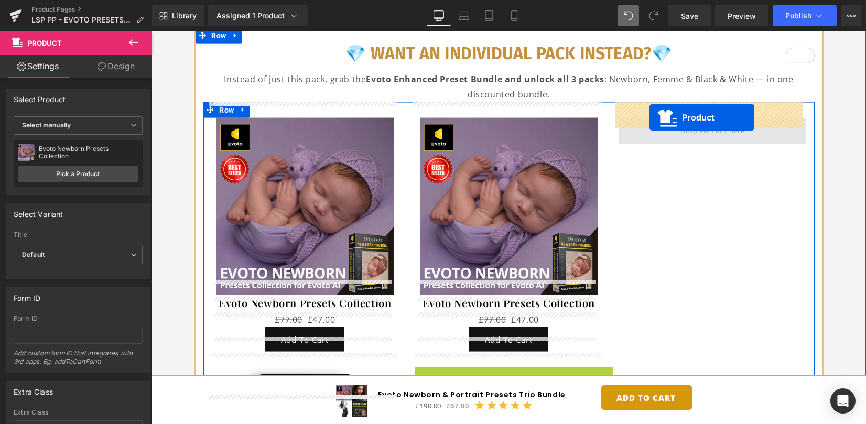
drag, startPoint x: 509, startPoint y: 78, endPoint x: 649, endPoint y: 118, distance: 146.0
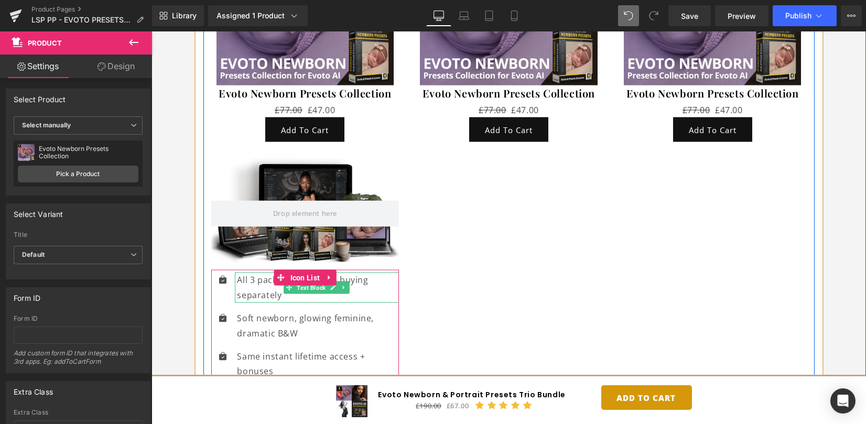
scroll to position [8876, 0]
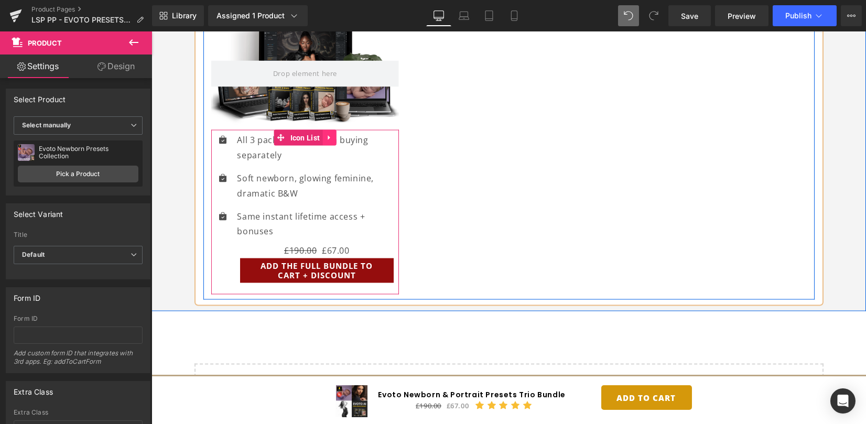
click at [329, 134] on icon at bounding box center [328, 138] width 7 height 8
click at [333, 134] on icon at bounding box center [335, 137] width 7 height 7
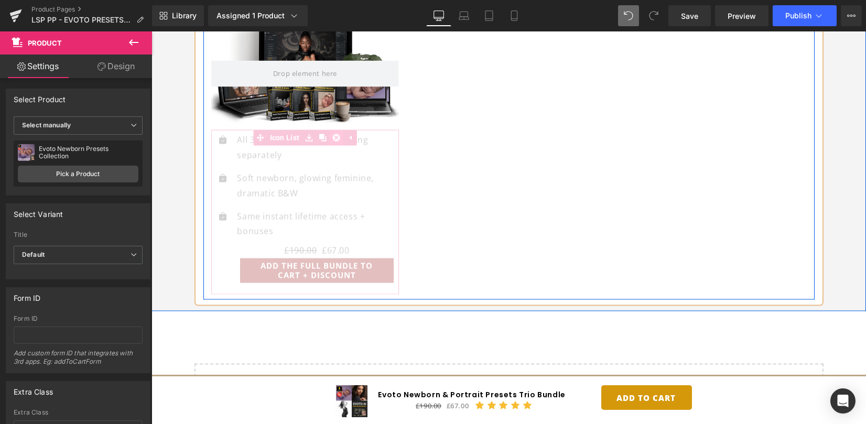
scroll to position [8666, 0]
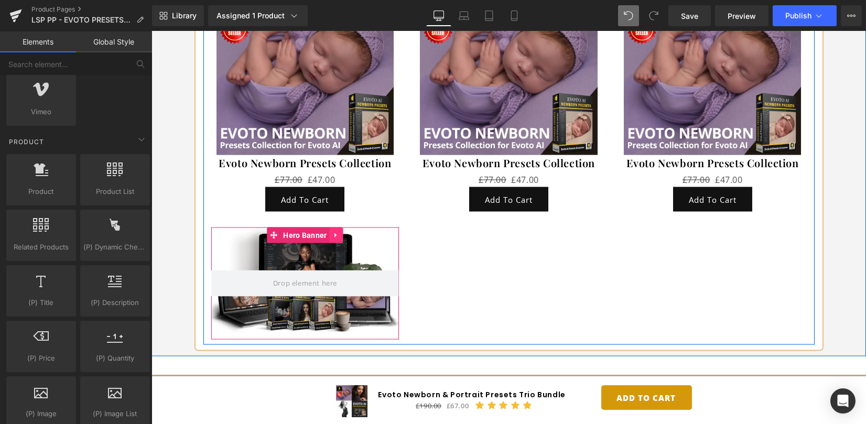
click at [338, 227] on link at bounding box center [337, 235] width 14 height 16
click at [342, 232] on icon at bounding box center [343, 235] width 7 height 7
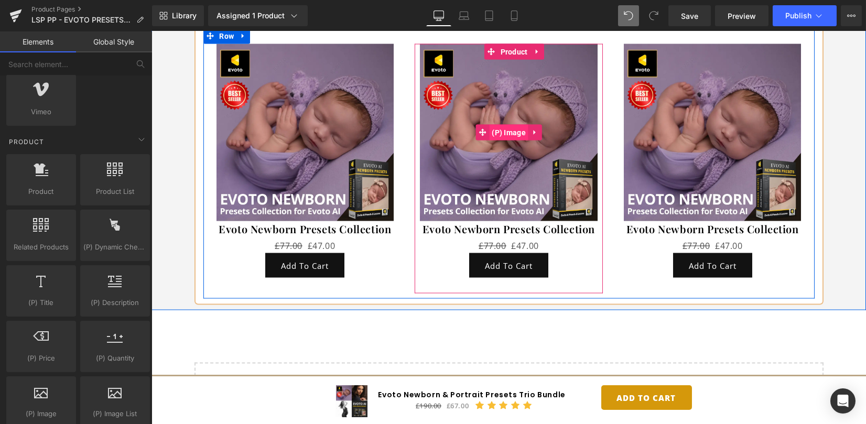
scroll to position [8597, 0]
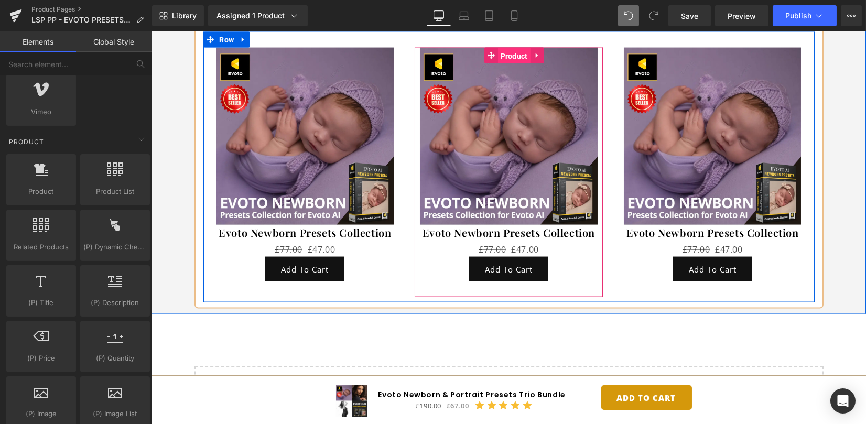
click at [504, 48] on span "Product" at bounding box center [514, 56] width 32 height 16
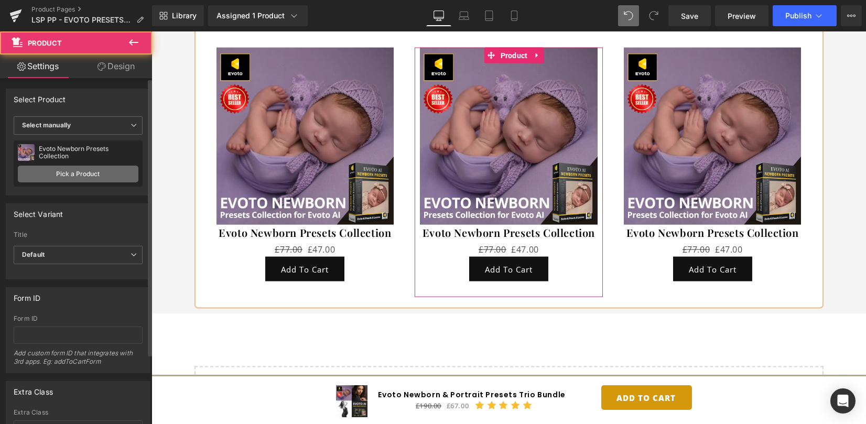
click at [70, 178] on link "Pick a Product" at bounding box center [78, 174] width 121 height 17
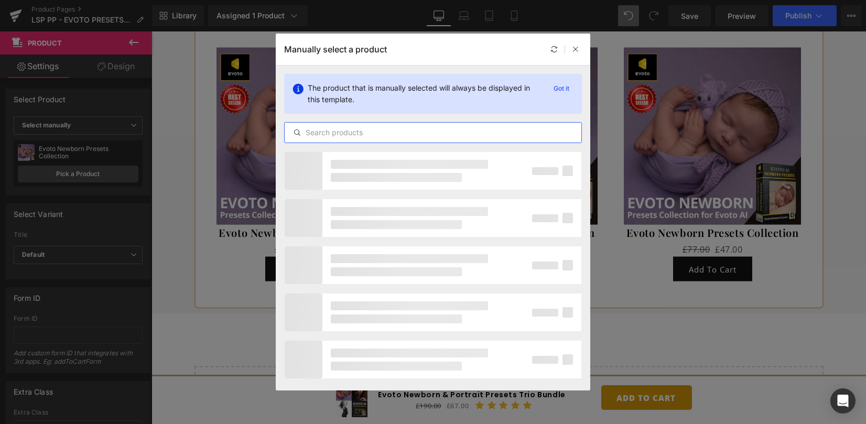
click at [310, 130] on input "text" at bounding box center [433, 132] width 297 height 13
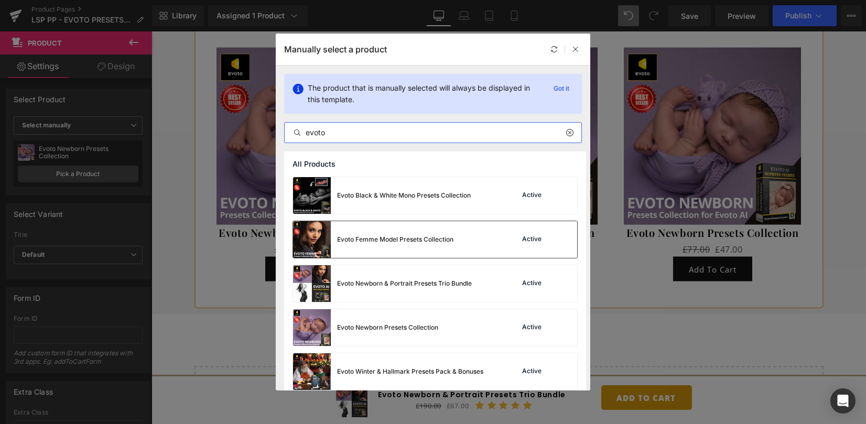
type input "evoto"
click at [418, 245] on div "Evoto Femme Model Presets Collection" at bounding box center [373, 239] width 160 height 37
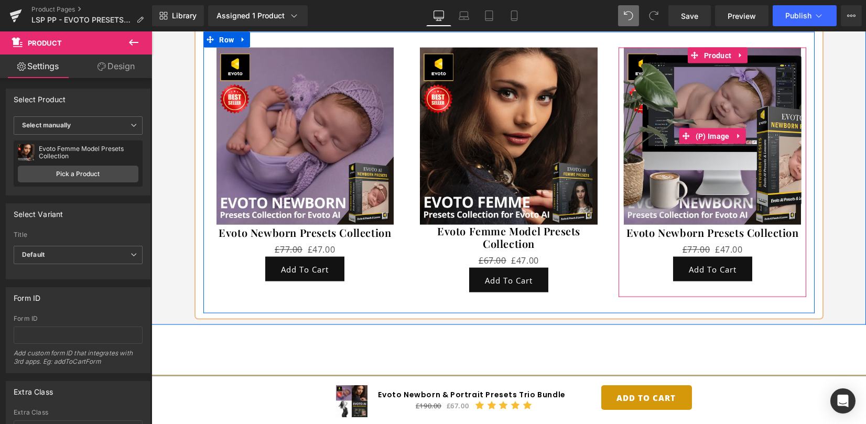
scroll to position [8526, 0]
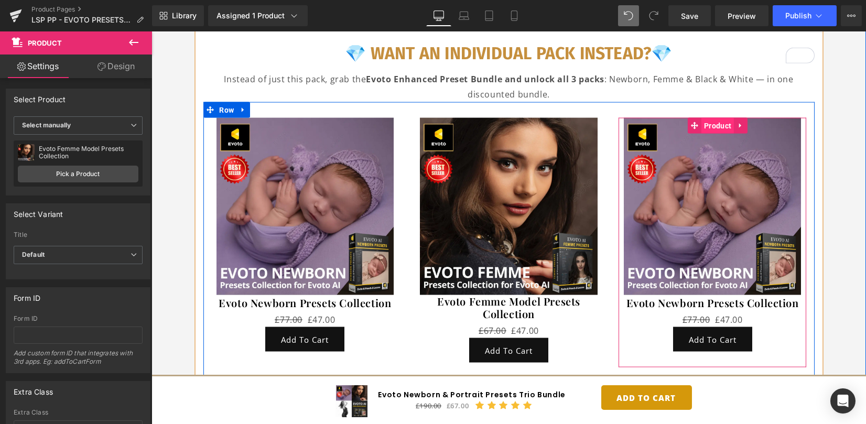
click at [704, 118] on span "Product" at bounding box center [717, 126] width 32 height 16
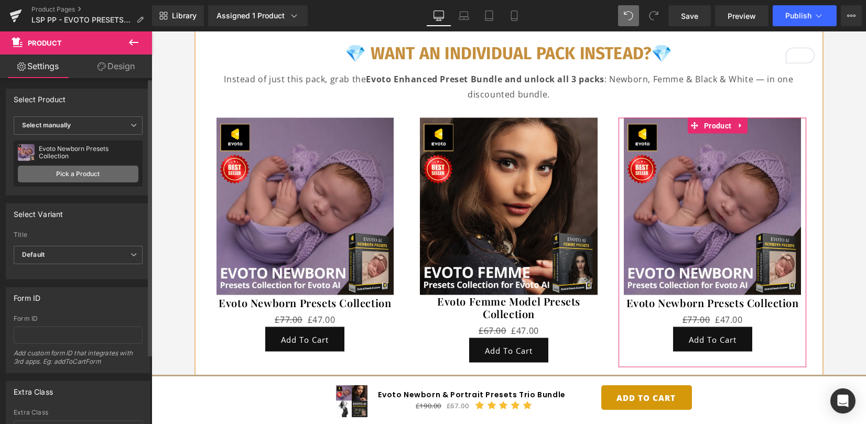
click at [72, 173] on link "Pick a Product" at bounding box center [78, 174] width 121 height 17
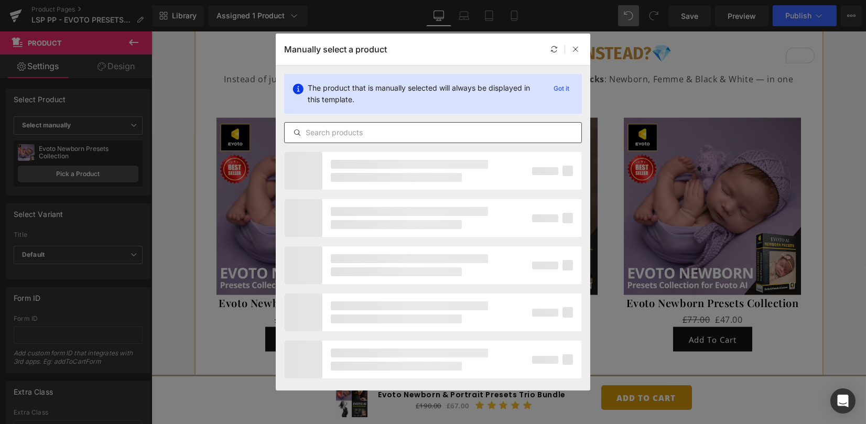
click at [337, 132] on input "text" at bounding box center [433, 132] width 297 height 13
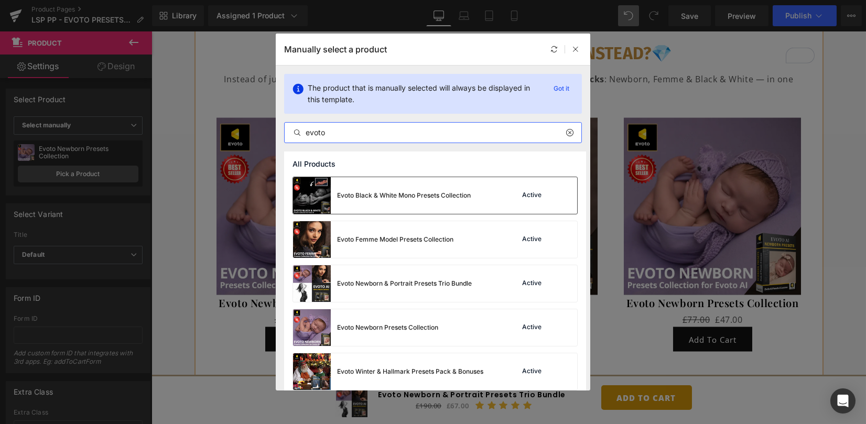
type input "evoto"
drag, startPoint x: 433, startPoint y: 167, endPoint x: 419, endPoint y: 199, distance: 35.4
click at [419, 199] on div "Evoto Black & White Mono Presets Collection" at bounding box center [404, 195] width 134 height 9
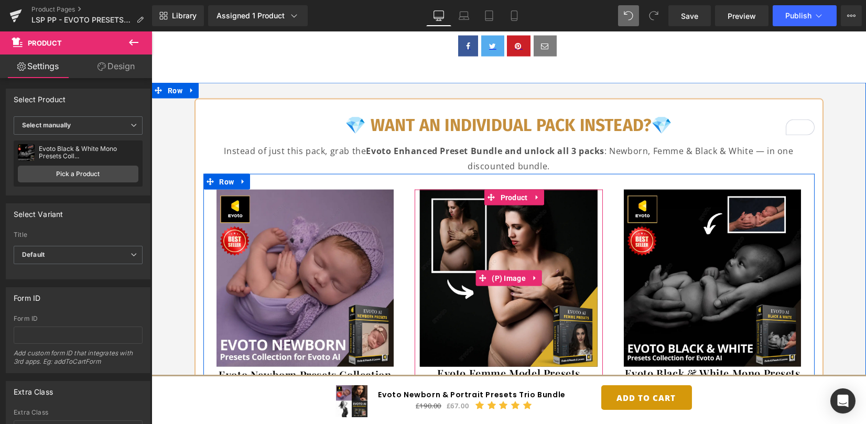
scroll to position [8451, 0]
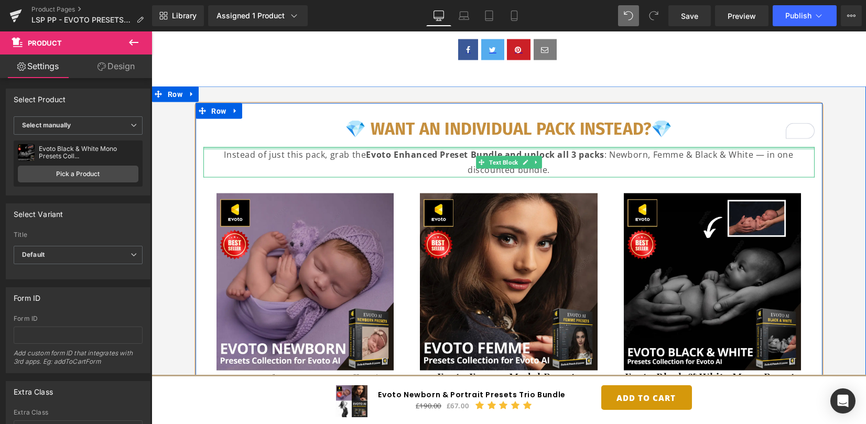
drag, startPoint x: 302, startPoint y: 132, endPoint x: 323, endPoint y: 139, distance: 22.2
click at [302, 132] on div "💎 WANT AN INDIVIDUAL PACK INSTEAD? 💎 Heading" at bounding box center [508, 133] width 611 height 28
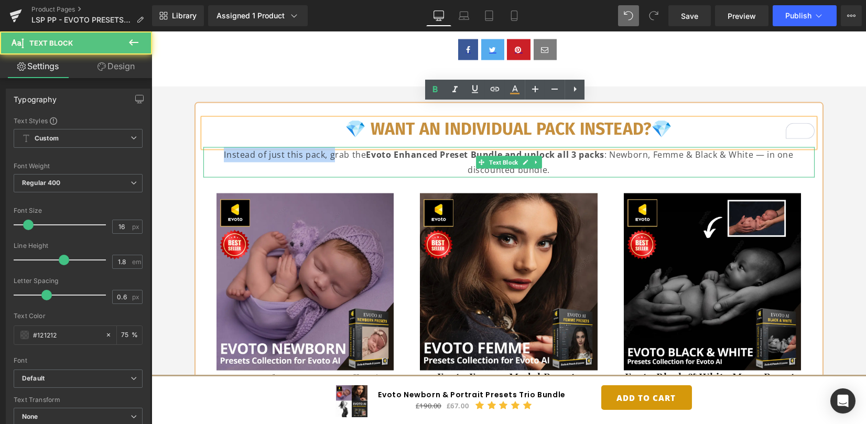
drag, startPoint x: 216, startPoint y: 134, endPoint x: 219, endPoint y: 143, distance: 9.3
click at [219, 147] on p "Instead of just this pack, grab the Evoto Enhanced Preset Bundle and unlock all…" at bounding box center [508, 162] width 611 height 30
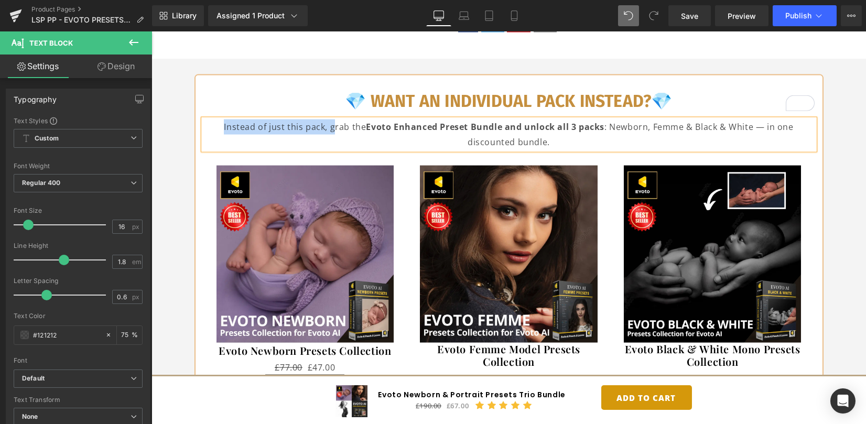
scroll to position [8433, 0]
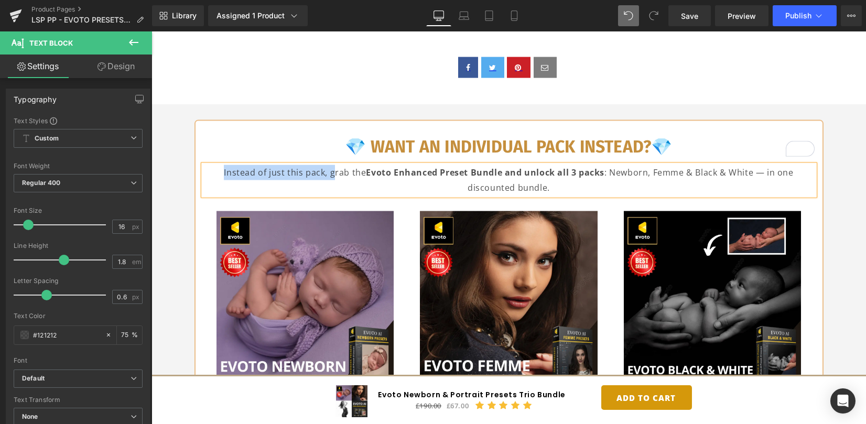
drag, startPoint x: 275, startPoint y: 165, endPoint x: 219, endPoint y: 157, distance: 56.6
click at [275, 165] on p "Instead of just this pack, grab the Evoto Enhanced Preset Bundle and unlock all…" at bounding box center [508, 180] width 611 height 30
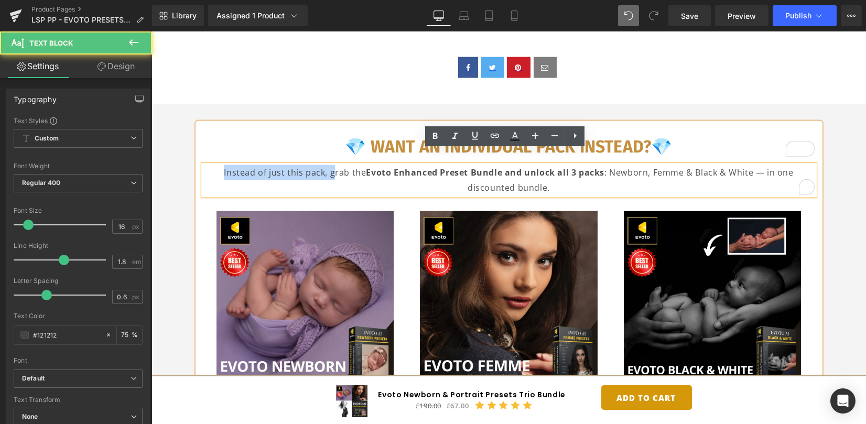
click at [215, 165] on p "Instead of just this pack, grab the Evoto Enhanced Preset Bundle and unlock all…" at bounding box center [508, 180] width 611 height 30
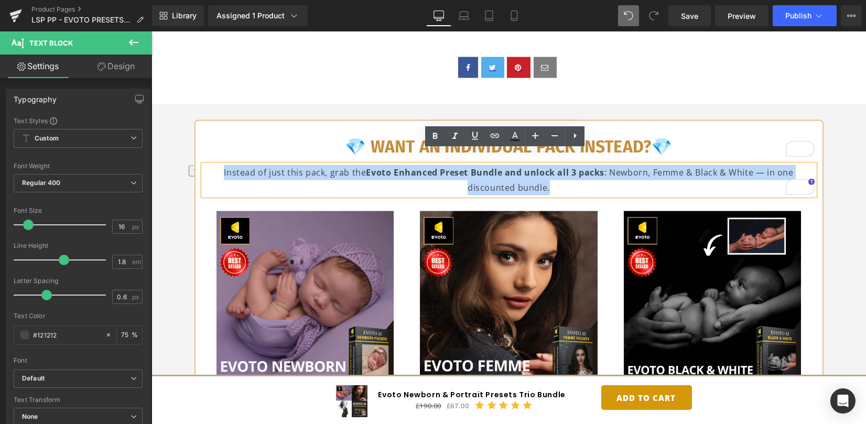
drag, startPoint x: 211, startPoint y: 155, endPoint x: 604, endPoint y: 176, distance: 393.5
click at [604, 176] on p "Instead of just this pack, grab the Evoto Enhanced Preset Bundle and unlock all…" at bounding box center [508, 180] width 611 height 30
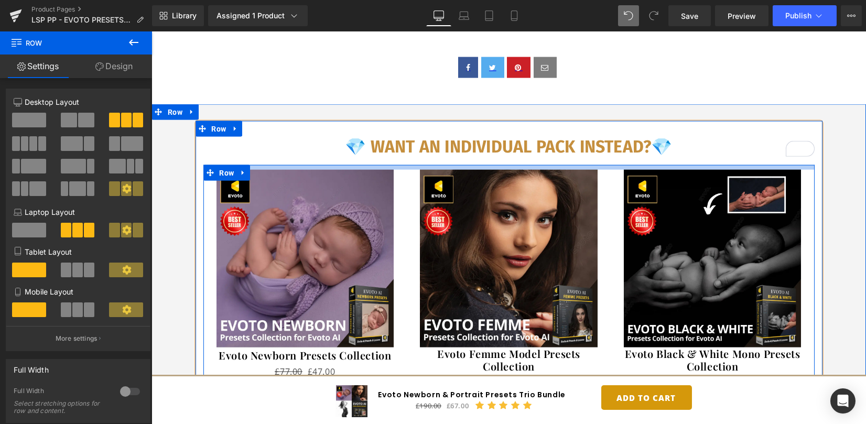
drag, startPoint x: 538, startPoint y: 156, endPoint x: 538, endPoint y: 145, distance: 10.5
click at [538, 145] on div "💎 WANT AN INDIVIDUAL PACK INSTEAD? 💎 Heading Sale Off (P) Image Evoto Newborn P…" at bounding box center [508, 286] width 627 height 299
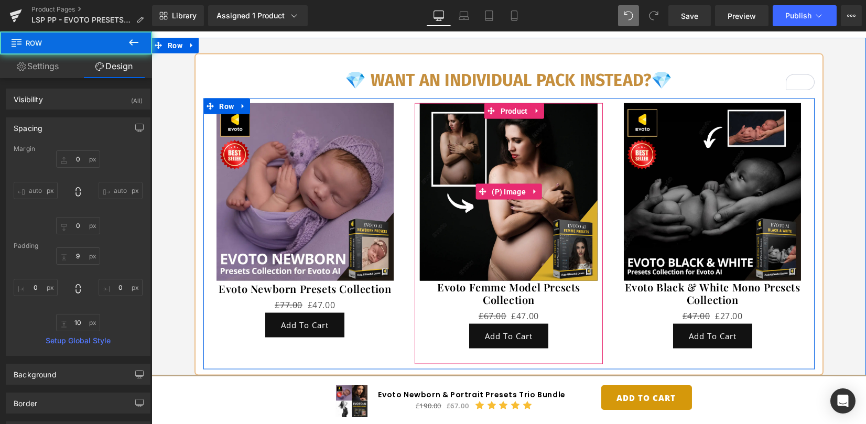
scroll to position [8503, 0]
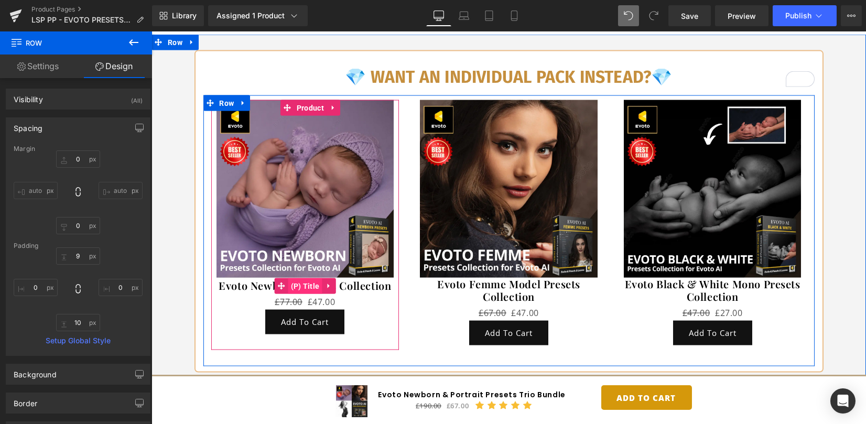
click at [308, 278] on span "(P) Title" at bounding box center [305, 286] width 34 height 16
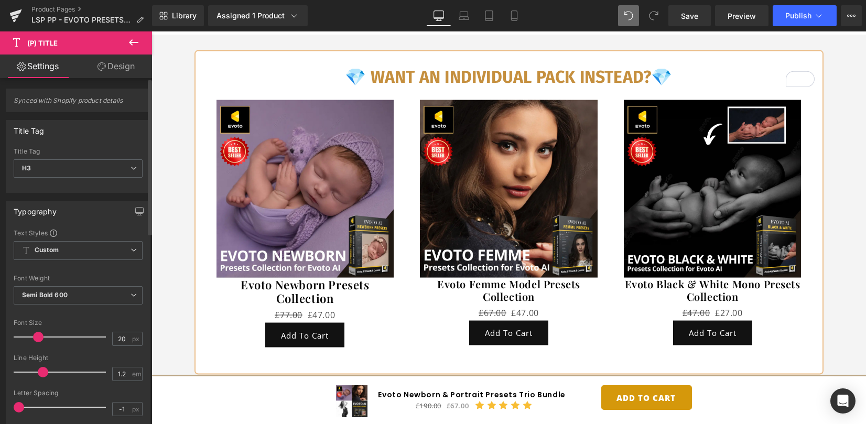
click at [39, 333] on span at bounding box center [38, 337] width 10 height 10
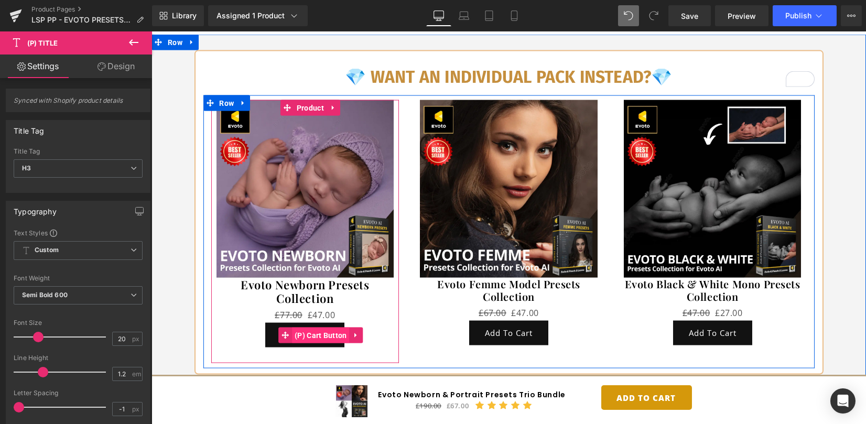
click at [298, 327] on span "(P) Cart Button" at bounding box center [321, 335] width 58 height 16
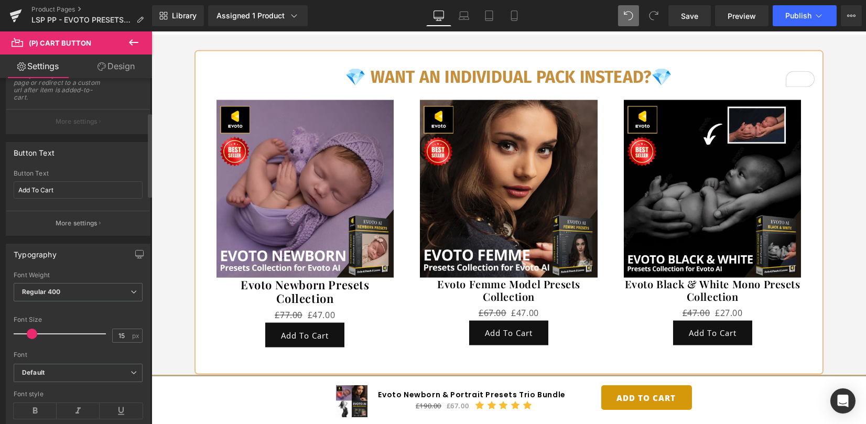
scroll to position [210, 0]
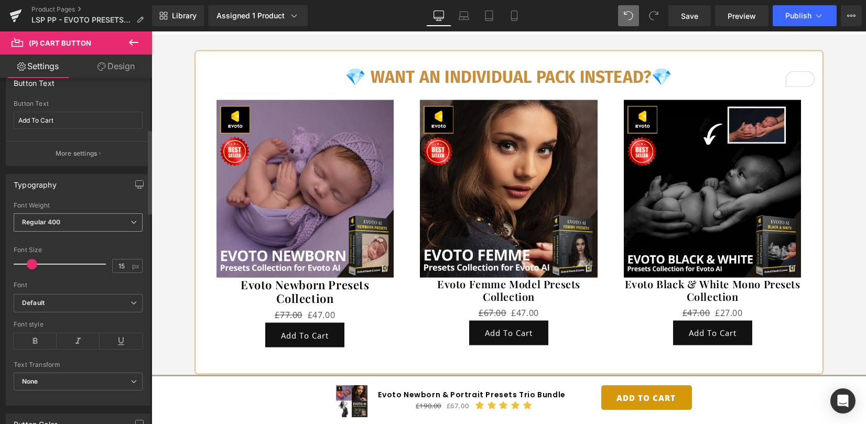
click at [90, 221] on span "Regular 400" at bounding box center [78, 222] width 129 height 18
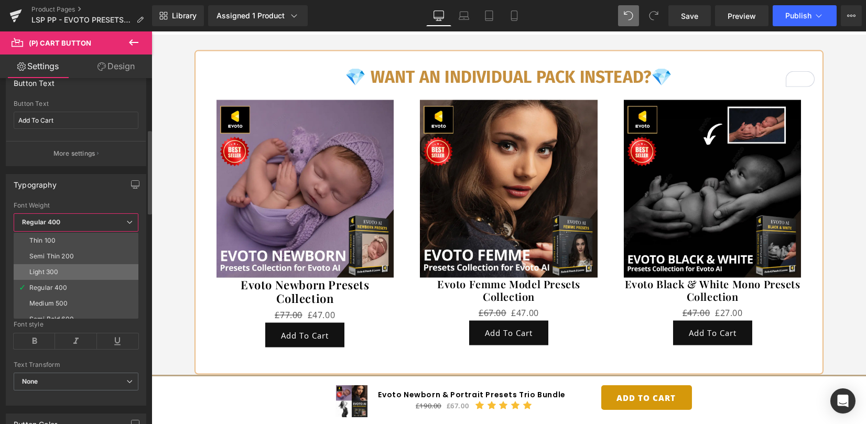
scroll to position [87, 0]
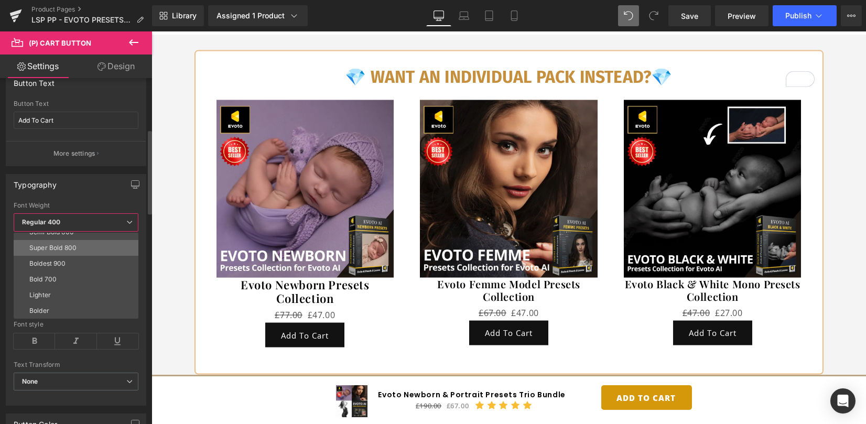
click at [85, 249] on li "Super Bold 800" at bounding box center [78, 248] width 129 height 16
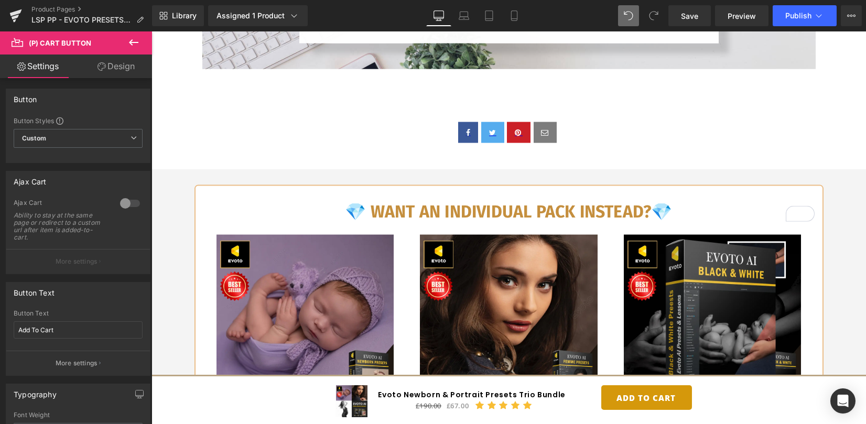
scroll to position [8363, 0]
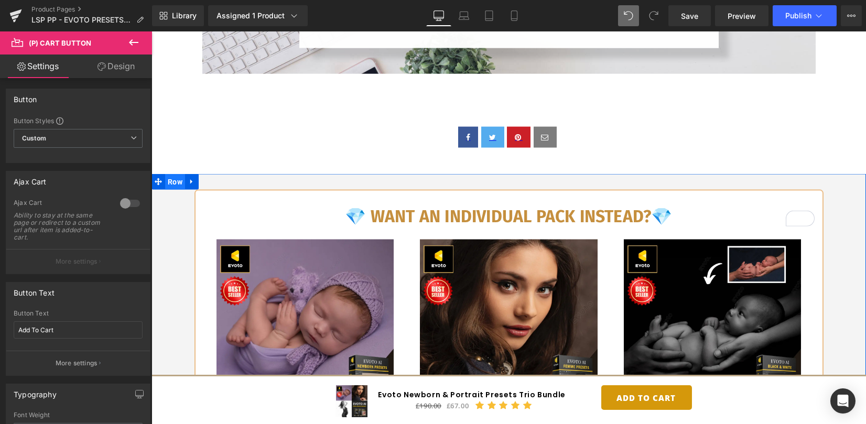
drag, startPoint x: 172, startPoint y: 173, endPoint x: 170, endPoint y: 166, distance: 8.1
click at [172, 174] on span "Row" at bounding box center [175, 182] width 20 height 16
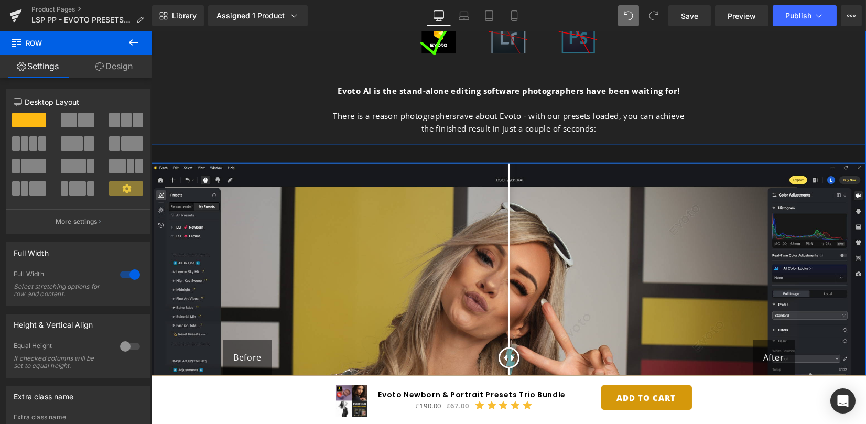
scroll to position [6337, 0]
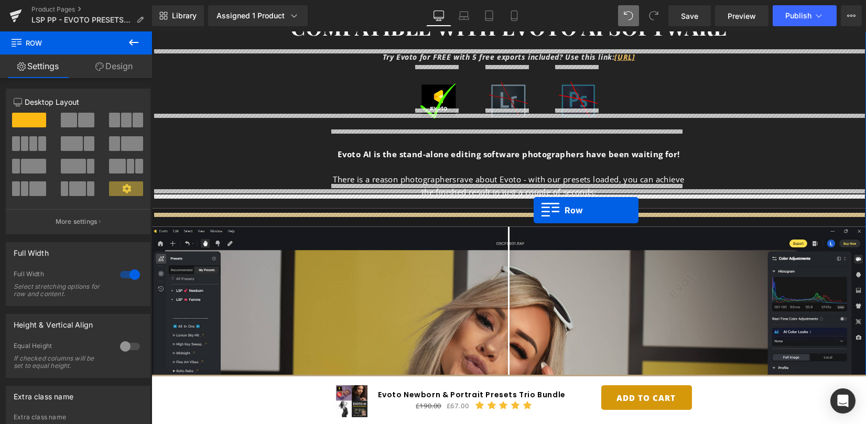
drag, startPoint x: 170, startPoint y: 166, endPoint x: 533, endPoint y: 211, distance: 365.9
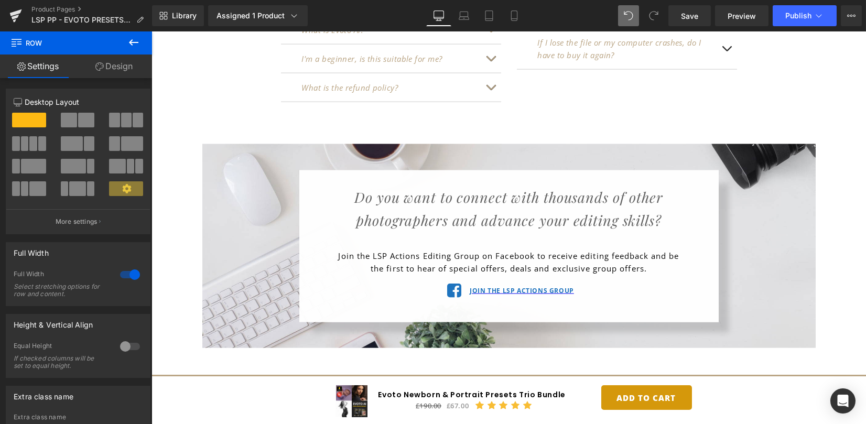
scroll to position [8084, 0]
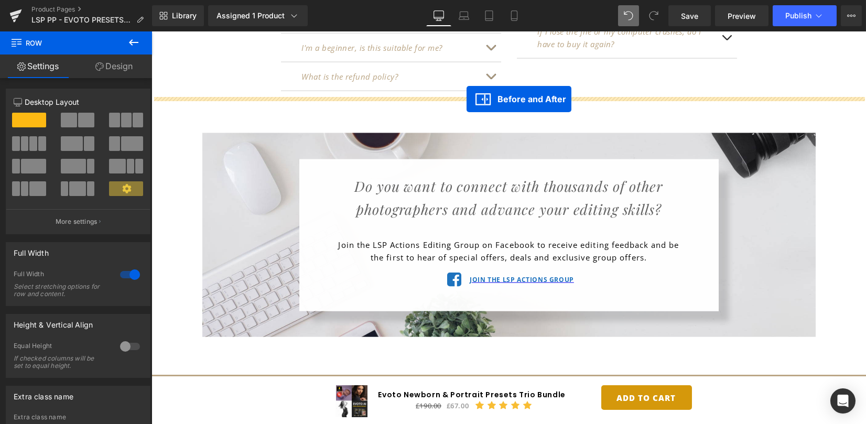
drag, startPoint x: 488, startPoint y: 222, endPoint x: 466, endPoint y: 99, distance: 125.1
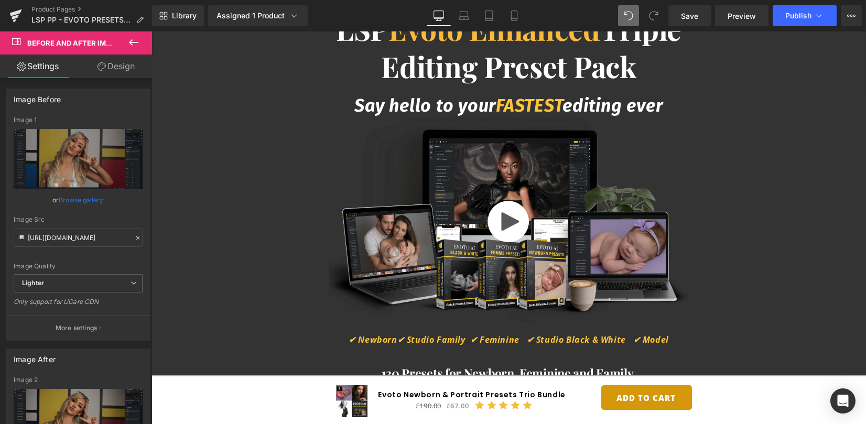
scroll to position [6800, 0]
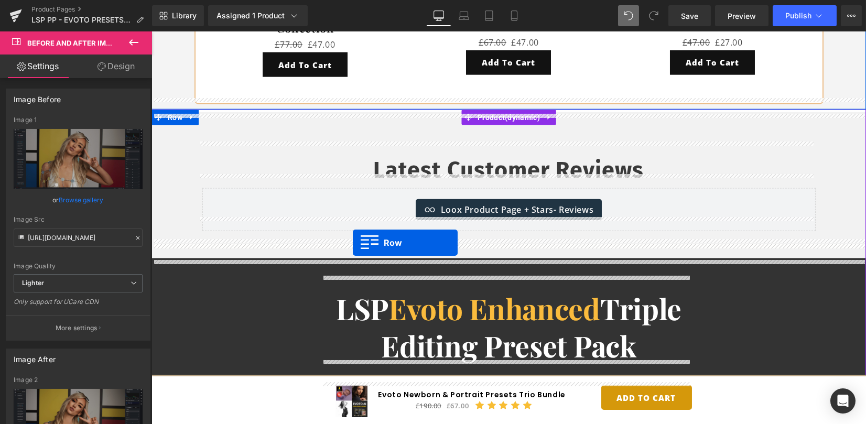
drag, startPoint x: 171, startPoint y: 170, endPoint x: 353, endPoint y: 243, distance: 195.2
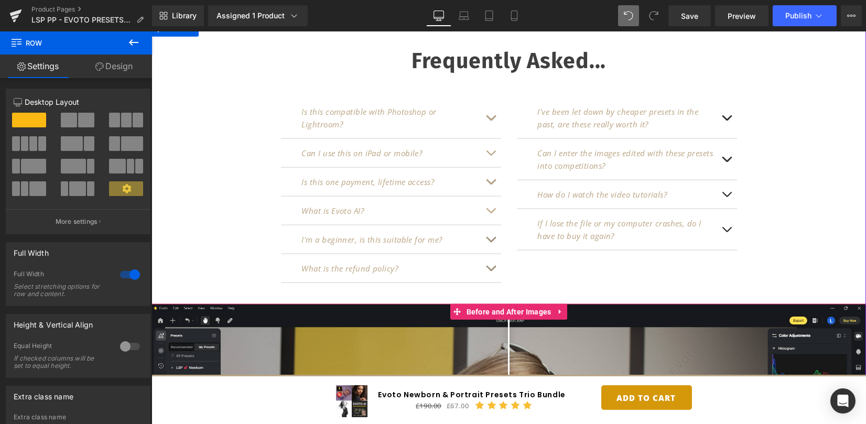
scroll to position [7010, 0]
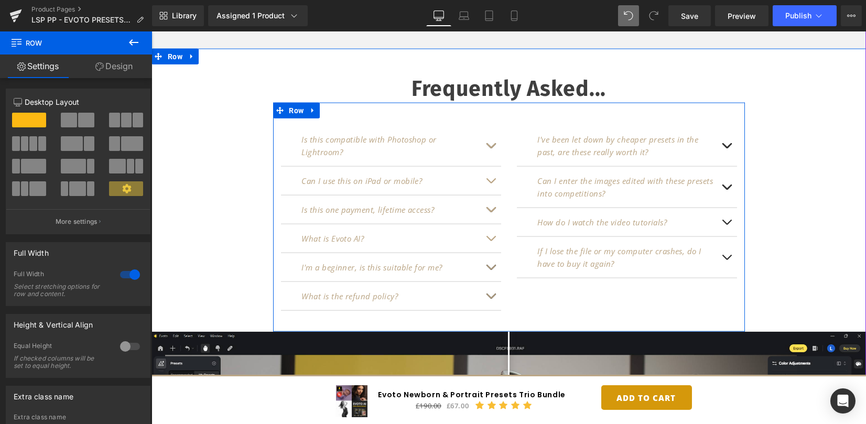
click at [490, 299] on span "button" at bounding box center [490, 299] width 0 height 0
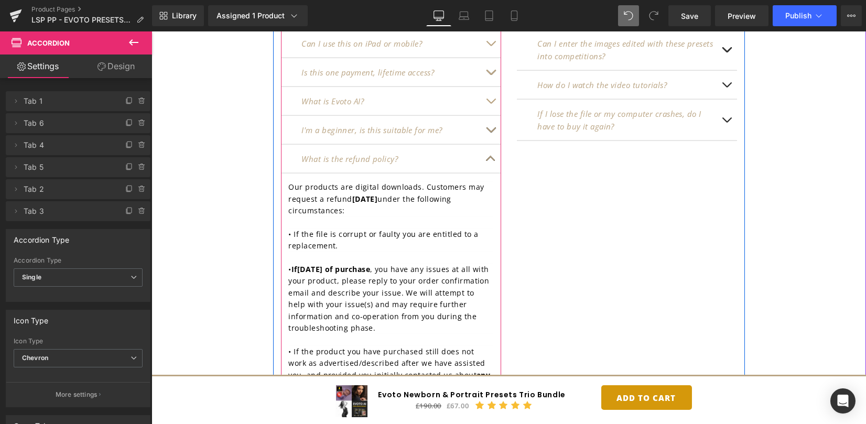
scroll to position [7149, 0]
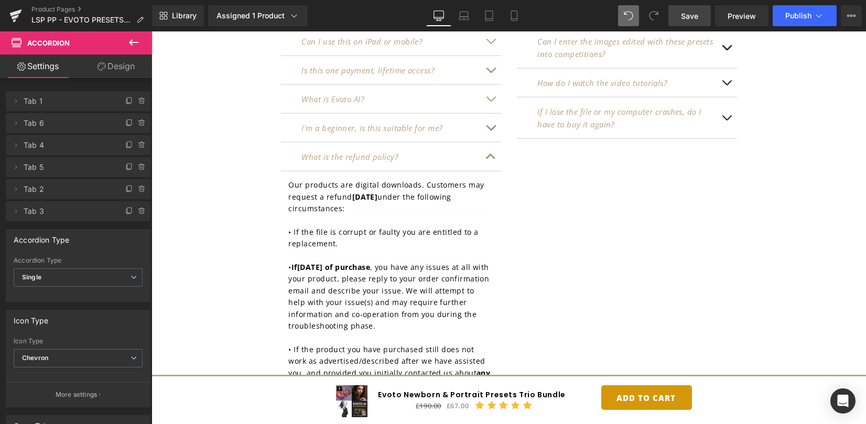
click at [687, 15] on span "Save" at bounding box center [689, 15] width 17 height 11
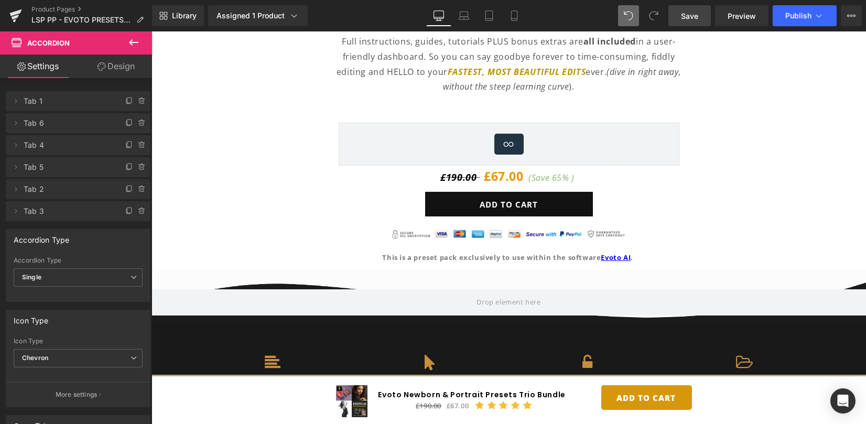
scroll to position [780, 0]
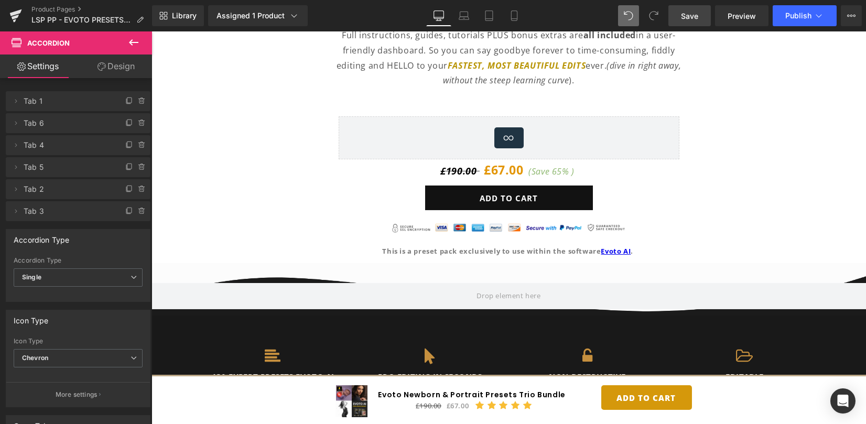
click at [688, 13] on span "Save" at bounding box center [689, 15] width 17 height 11
click at [788, 19] on span "Publish" at bounding box center [798, 16] width 26 height 8
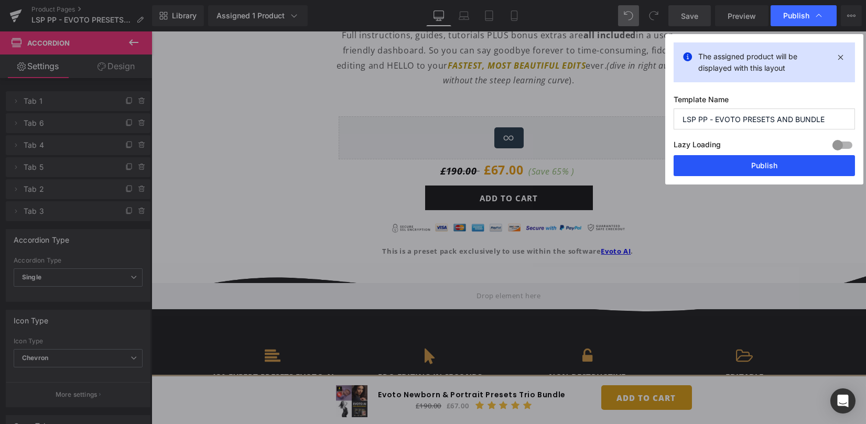
click at [763, 165] on button "Publish" at bounding box center [763, 165] width 181 height 21
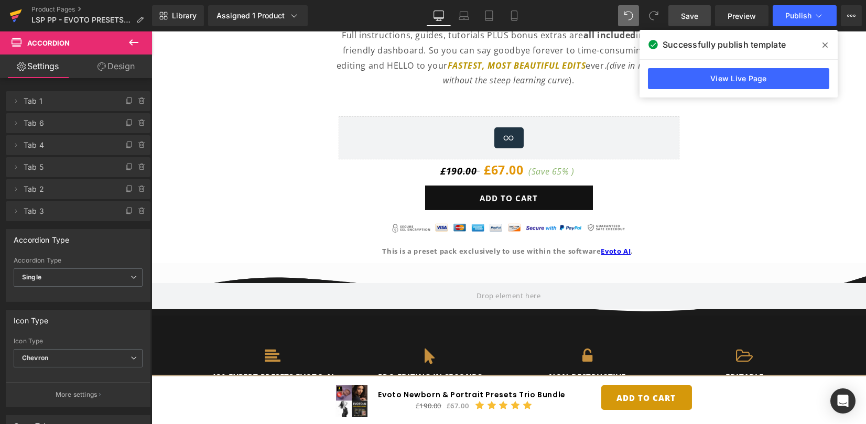
click at [18, 13] on icon at bounding box center [16, 12] width 12 height 7
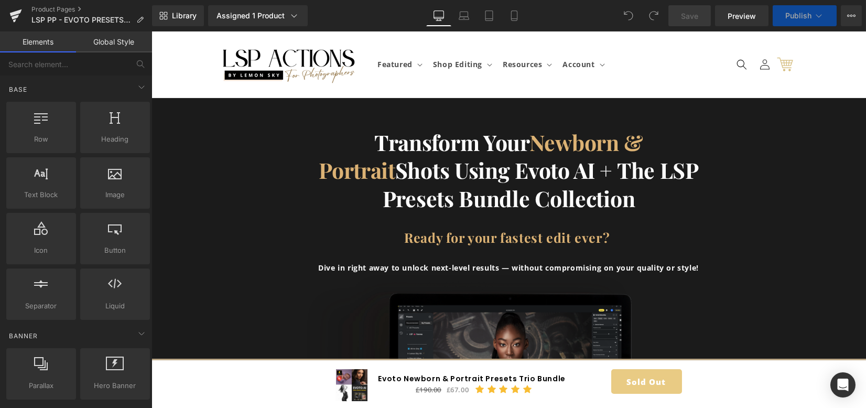
scroll to position [629, 0]
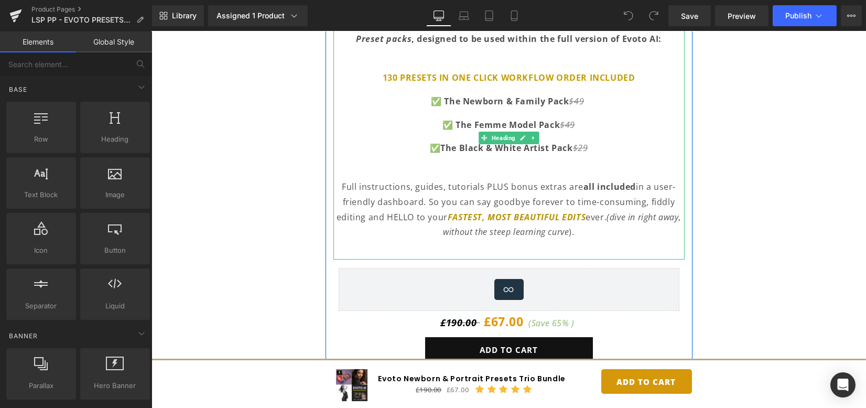
click at [564, 124] on s "$49" at bounding box center [567, 125] width 15 height 12
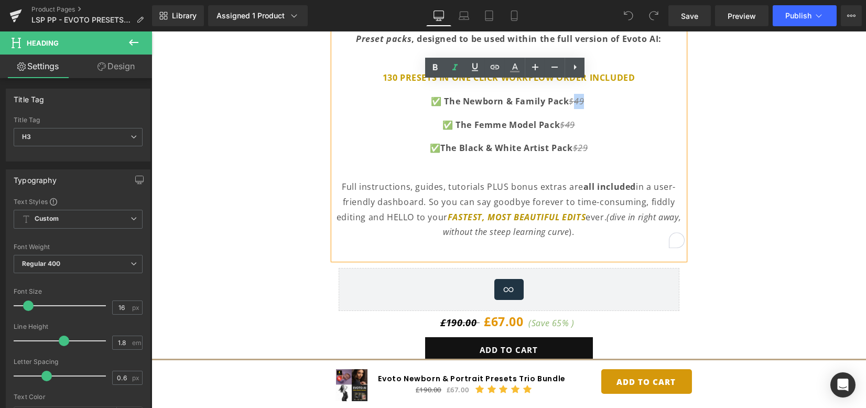
click at [582, 103] on span "$49" at bounding box center [577, 101] width 17 height 12
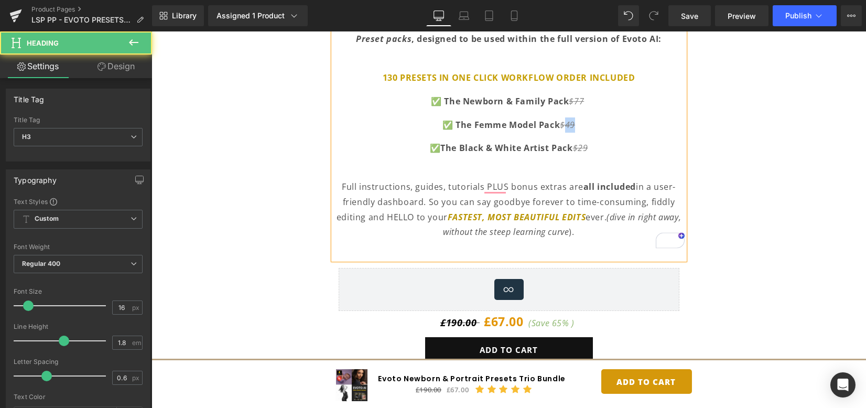
drag, startPoint x: 566, startPoint y: 123, endPoint x: 575, endPoint y: 122, distance: 9.5
click at [575, 122] on p "✅ The Femme Model Pack $49" at bounding box center [508, 124] width 351 height 15
drag, startPoint x: 580, startPoint y: 147, endPoint x: 586, endPoint y: 145, distance: 7.1
click at [588, 145] on p "✅The Black & White Artist Pack $2 9" at bounding box center [508, 147] width 351 height 15
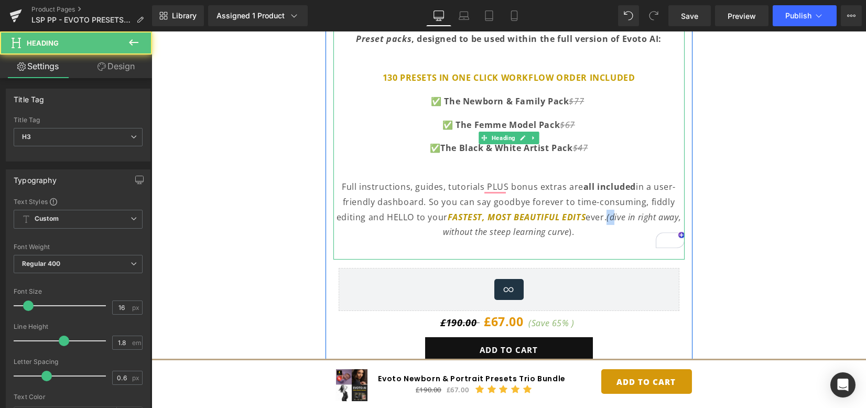
drag, startPoint x: 623, startPoint y: 215, endPoint x: 616, endPoint y: 215, distance: 6.8
click at [616, 215] on p "Full instructions, guides, tutorials PLUS bonus extras are all included in a us…" at bounding box center [508, 201] width 351 height 75
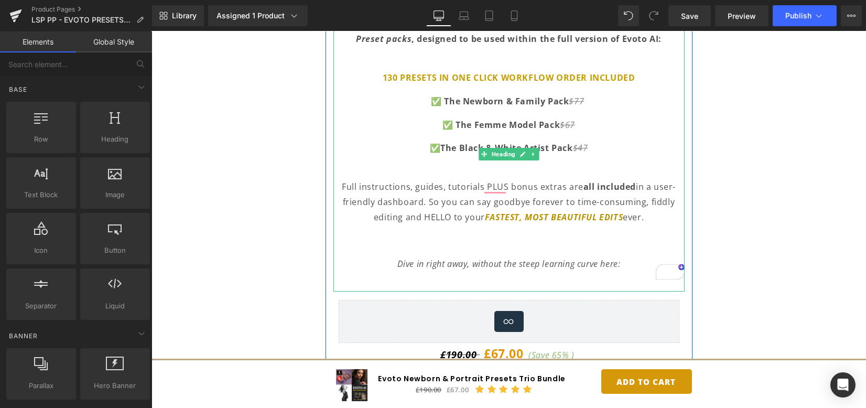
click at [544, 231] on div "Get INST A NT lifetime access to our three Best-Selling Evoto Enhanced Studio P…" at bounding box center [508, 154] width 351 height 275
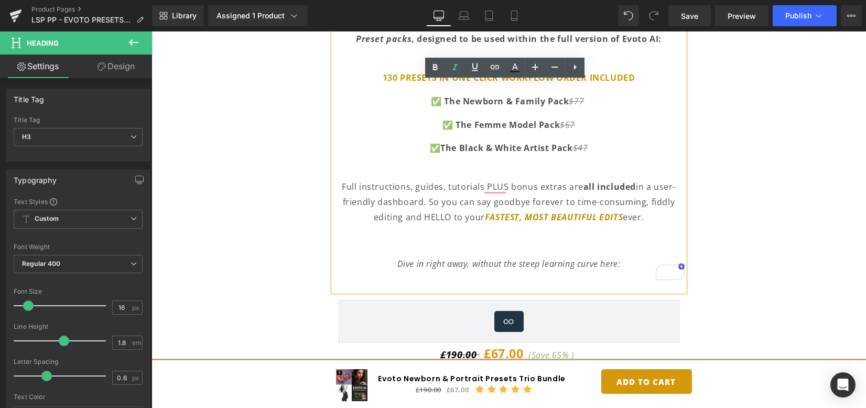
click at [523, 277] on div "Get INST A NT lifetime access to our three Best-Selling Evoto Enhanced Studio P…" at bounding box center [508, 154] width 351 height 275
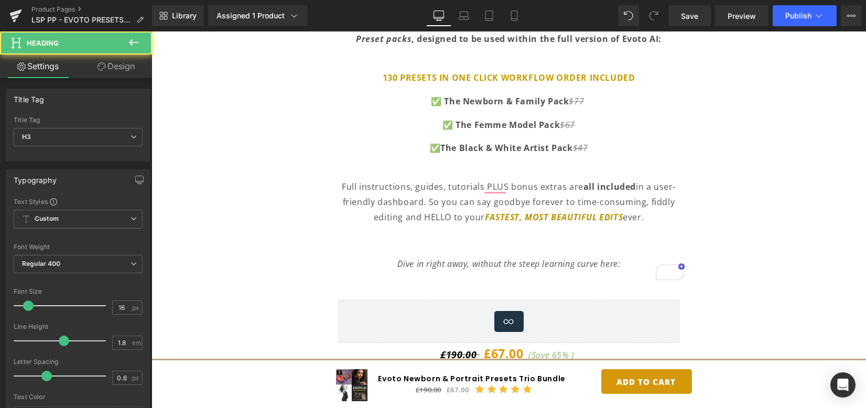
click at [110, 62] on link "Design" at bounding box center [116, 66] width 76 height 24
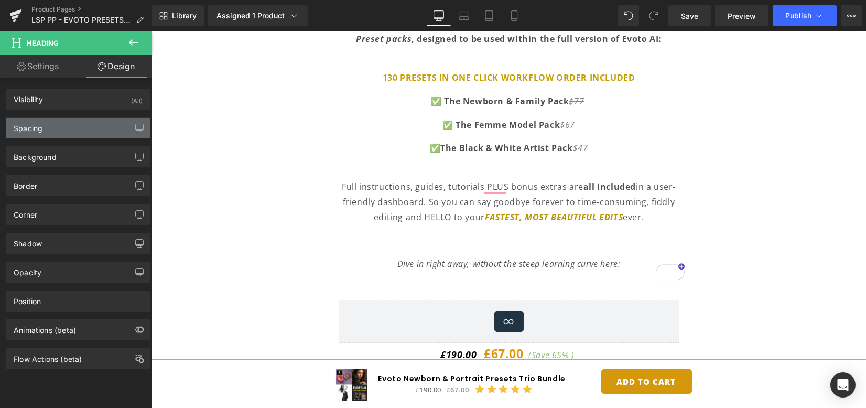
click at [73, 121] on div "Spacing" at bounding box center [78, 128] width 144 height 20
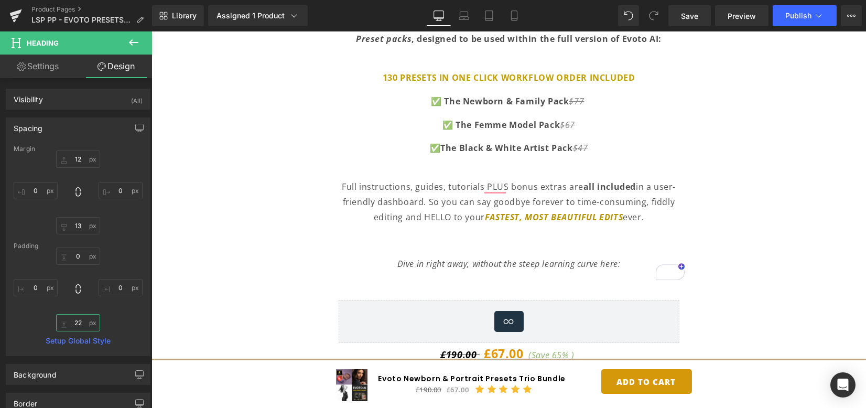
click at [76, 317] on input "22" at bounding box center [78, 322] width 44 height 17
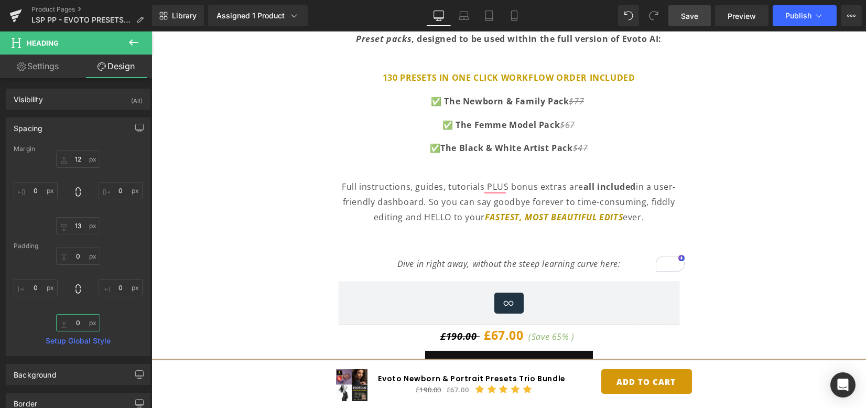
type input "0"
click at [689, 21] on link "Save" at bounding box center [689, 15] width 42 height 21
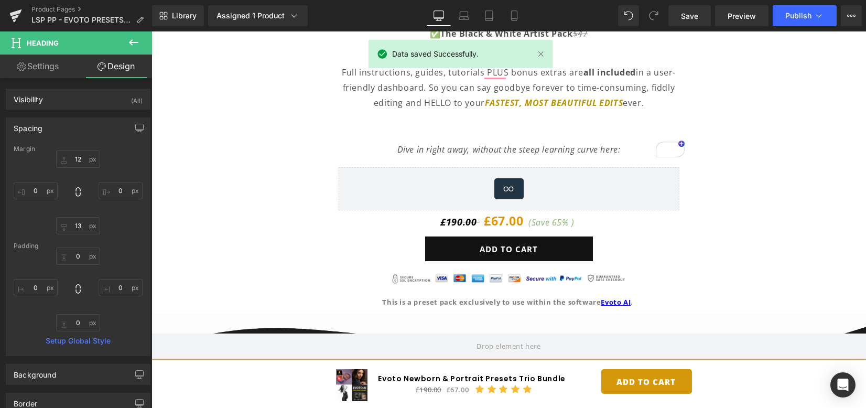
scroll to position [908, 0]
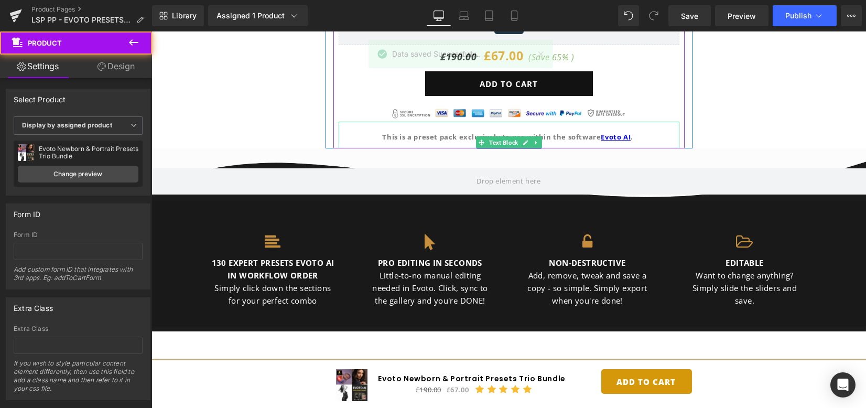
click at [498, 141] on div "Loox (Widgets) - Star Badge Loox (Widgets) £190.00 £67.00 (Save 65% ) (P) Price…" at bounding box center [508, 75] width 351 height 148
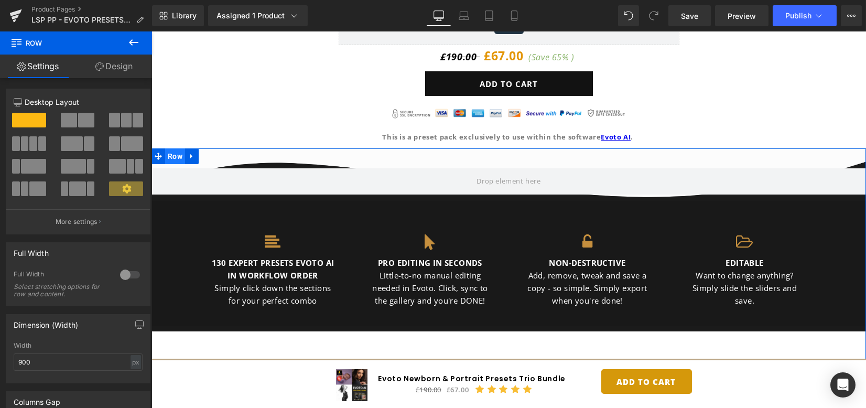
click at [177, 154] on span "Row" at bounding box center [175, 156] width 20 height 16
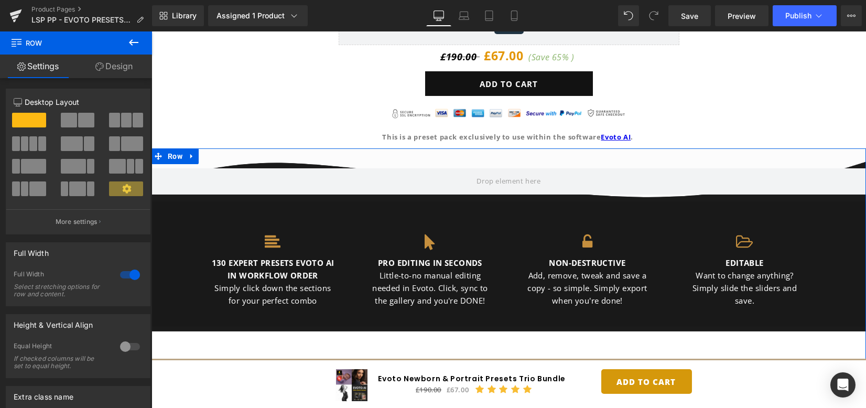
click at [110, 62] on link "Design" at bounding box center [114, 66] width 76 height 24
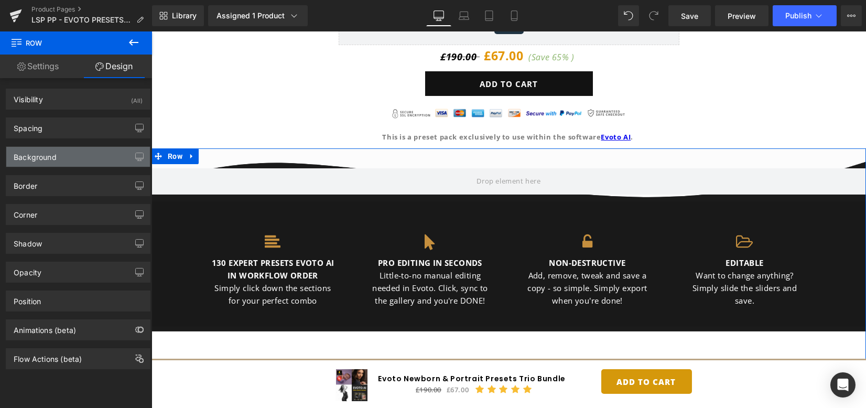
click at [68, 160] on div "Background" at bounding box center [78, 157] width 144 height 20
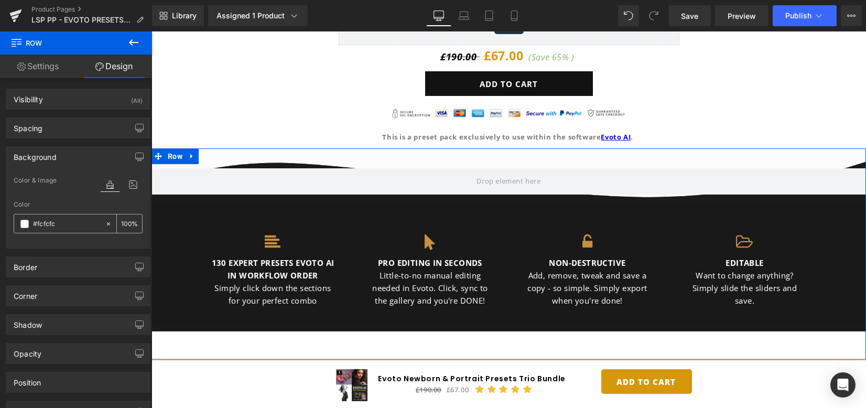
click at [105, 222] on icon at bounding box center [108, 223] width 7 height 7
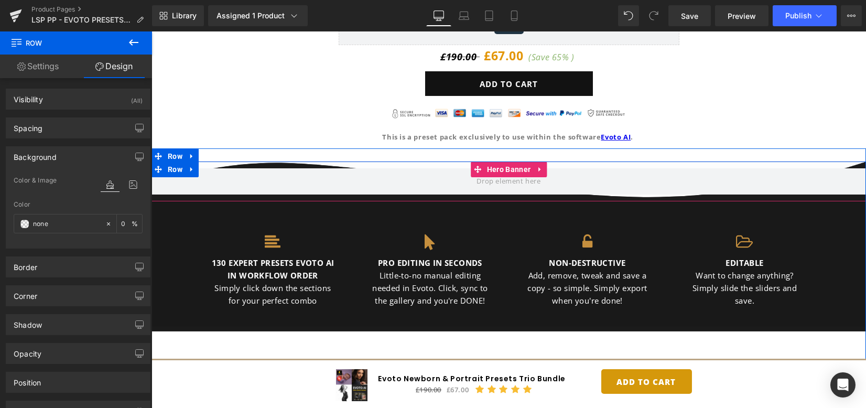
click at [348, 165] on div at bounding box center [508, 181] width 714 height 40
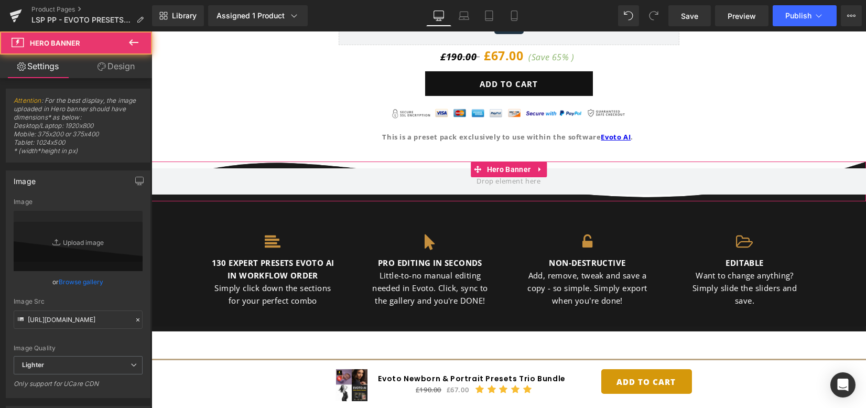
click at [127, 73] on link "Design" at bounding box center [116, 66] width 76 height 24
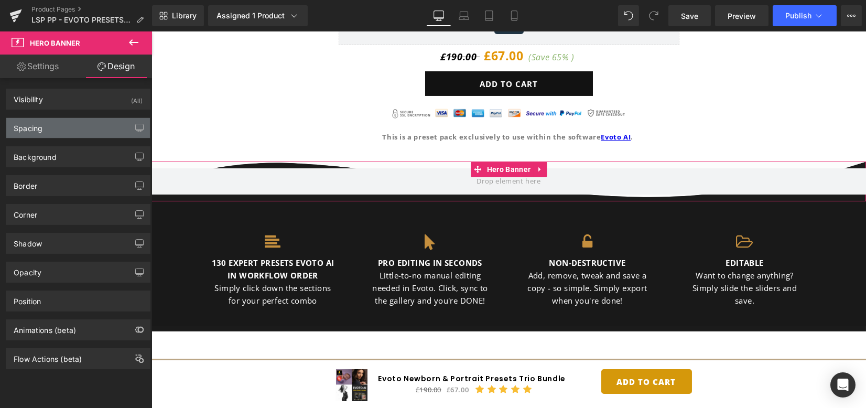
click at [60, 128] on div "Spacing" at bounding box center [78, 128] width 144 height 20
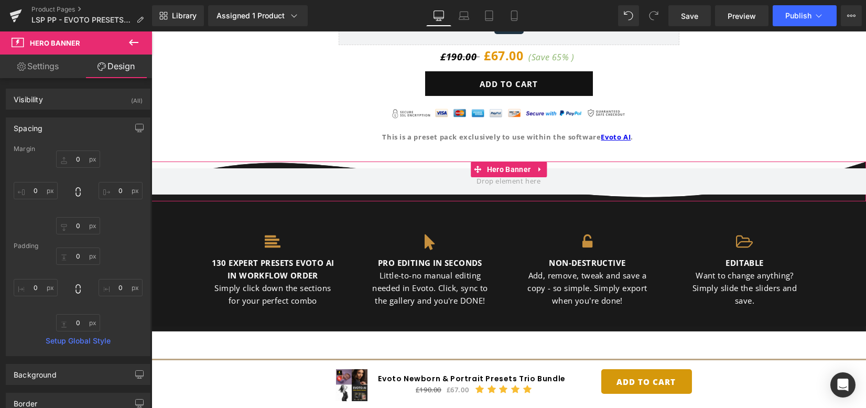
click at [60, 128] on div "Spacing" at bounding box center [78, 128] width 144 height 20
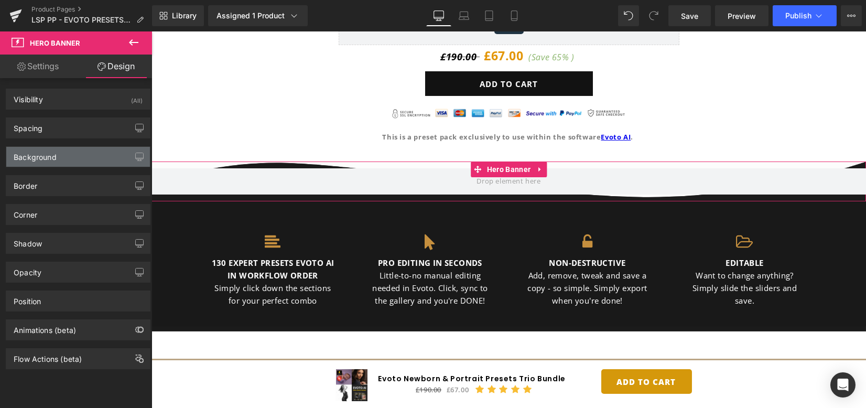
click at [57, 162] on div "Background" at bounding box center [78, 157] width 144 height 20
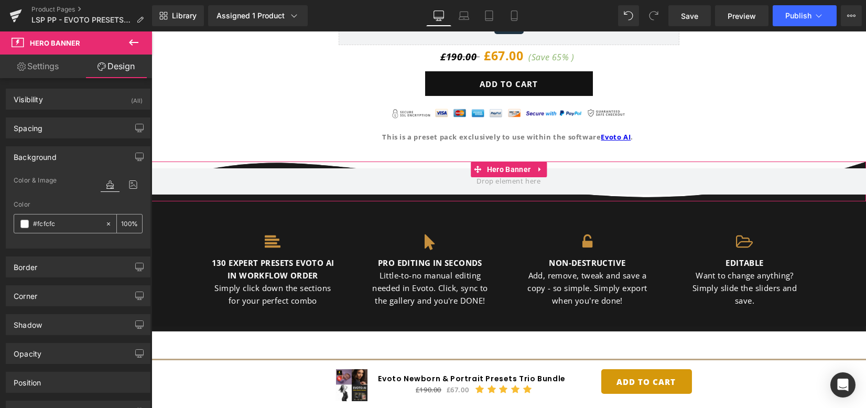
click at [23, 223] on span at bounding box center [24, 224] width 8 height 8
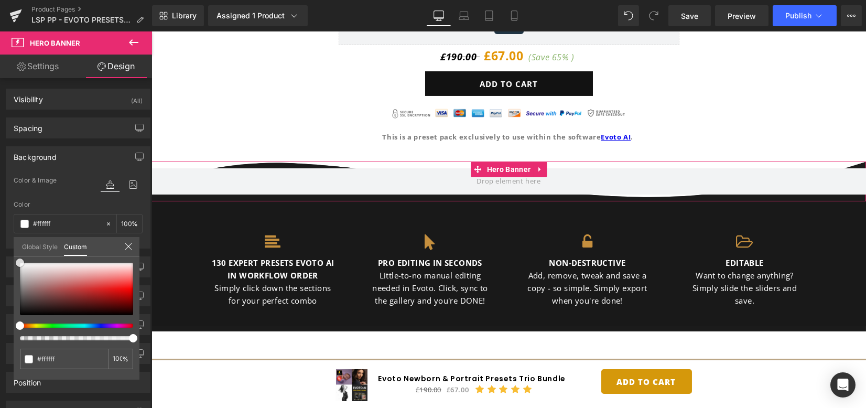
drag, startPoint x: 63, startPoint y: 293, endPoint x: 0, endPoint y: 214, distance: 101.5
click at [0, 214] on div "Background Color & Image color Color % Image Replace Image Upload image or Brow…" at bounding box center [78, 193] width 157 height 110
click at [113, 65] on link "Design" at bounding box center [116, 66] width 76 height 24
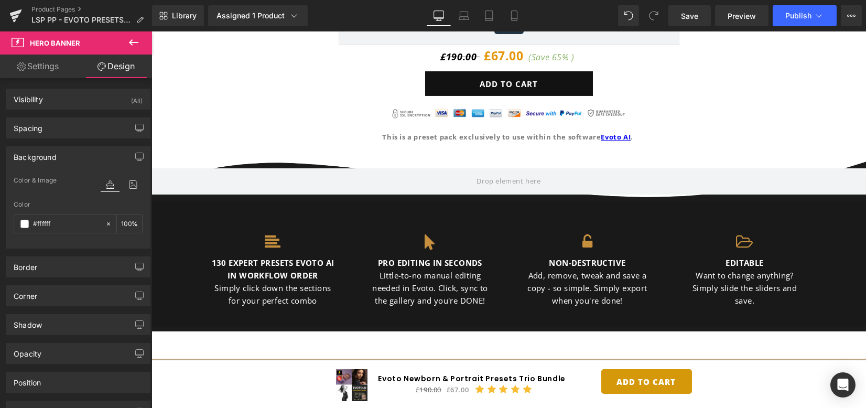
click at [700, 7] on link "Save" at bounding box center [689, 15] width 42 height 21
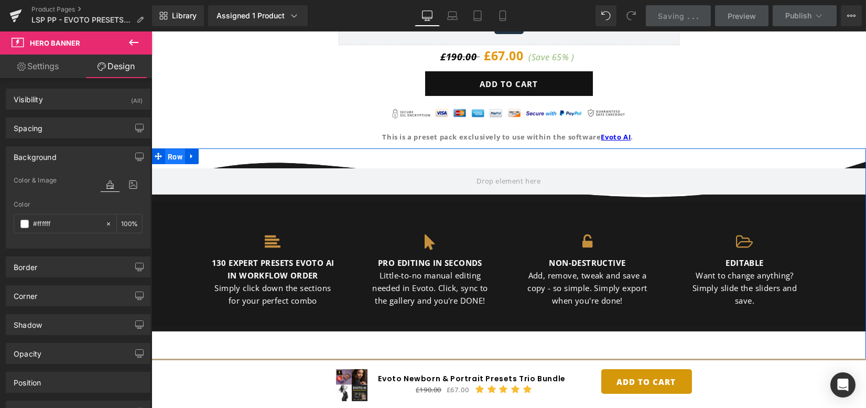
click at [176, 156] on span "Row" at bounding box center [175, 157] width 20 height 16
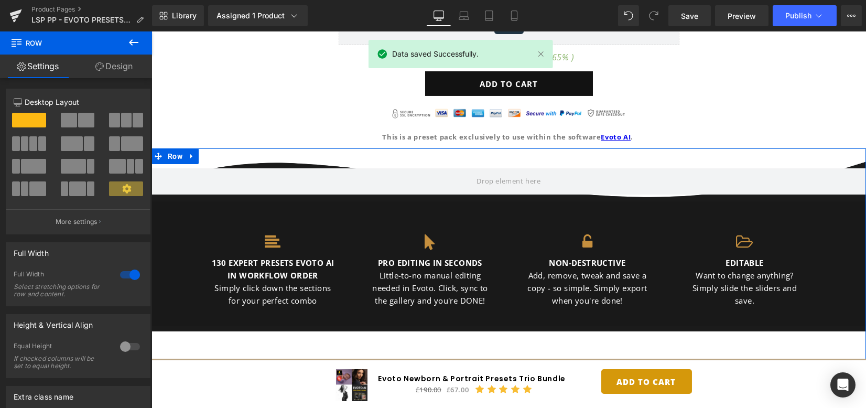
click at [116, 69] on link "Design" at bounding box center [114, 66] width 76 height 24
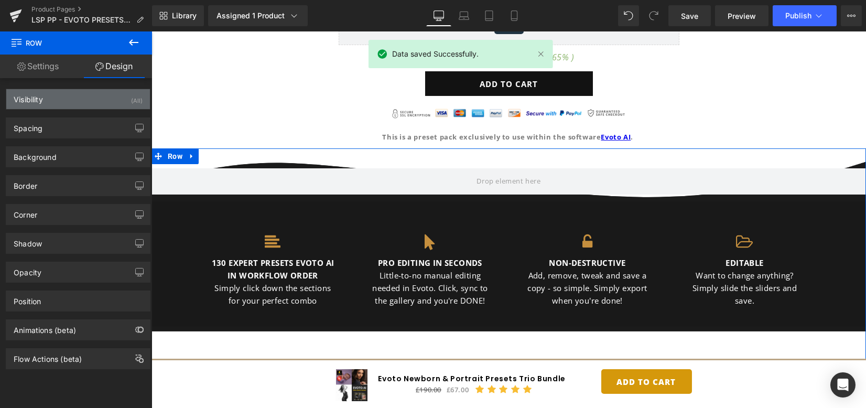
click at [86, 107] on div "Visibility (All)" at bounding box center [78, 99] width 144 height 20
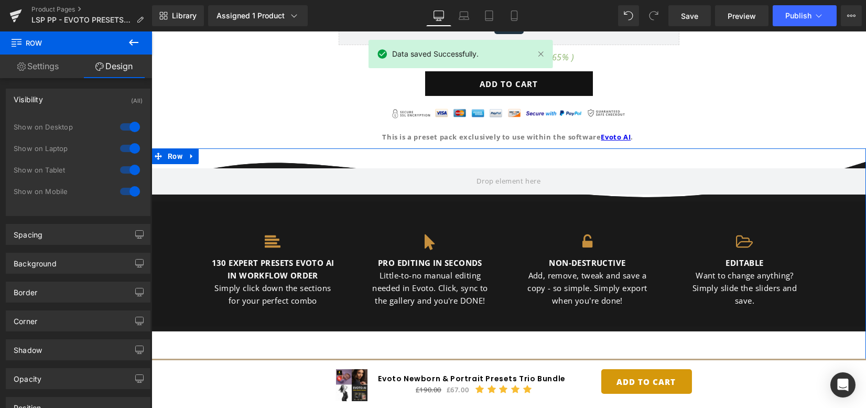
click at [85, 108] on div "Visibility (All)" at bounding box center [78, 99] width 144 height 20
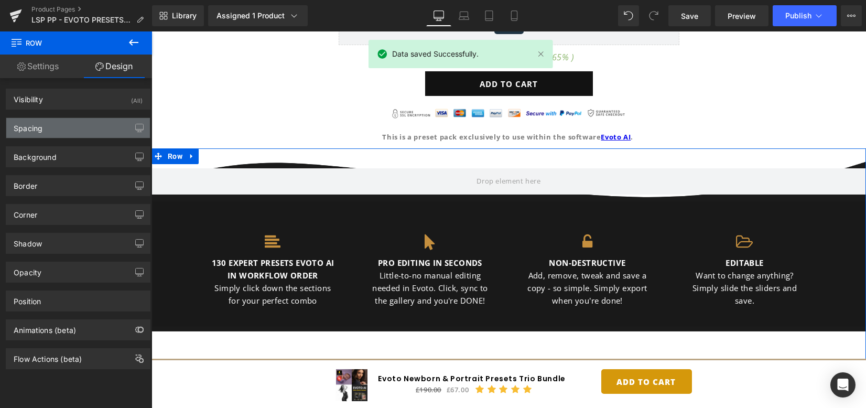
click at [80, 124] on div "Spacing" at bounding box center [78, 128] width 144 height 20
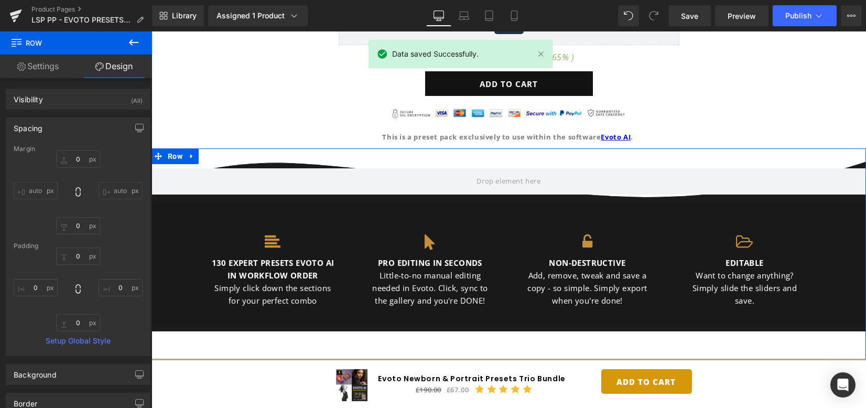
click at [46, 65] on link "Settings" at bounding box center [38, 66] width 76 height 24
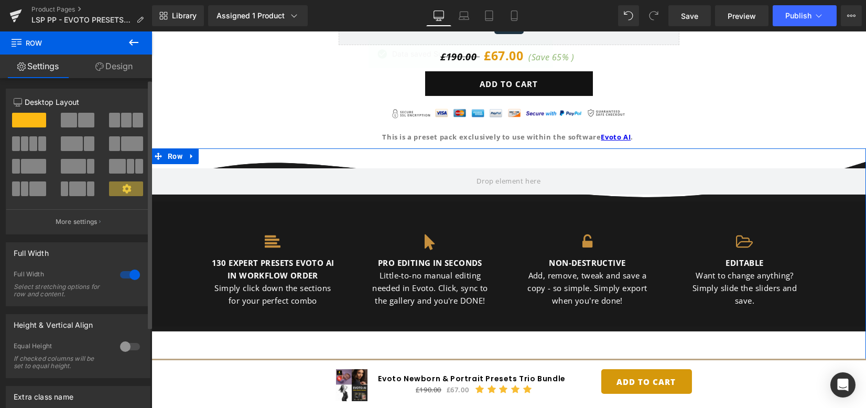
scroll to position [109, 0]
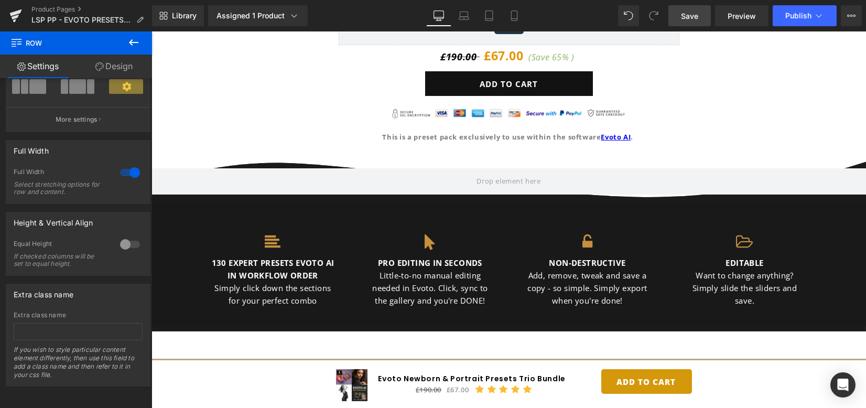
drag, startPoint x: 692, startPoint y: 16, endPoint x: 754, endPoint y: 18, distance: 61.9
click at [693, 16] on span "Save" at bounding box center [689, 15] width 17 height 11
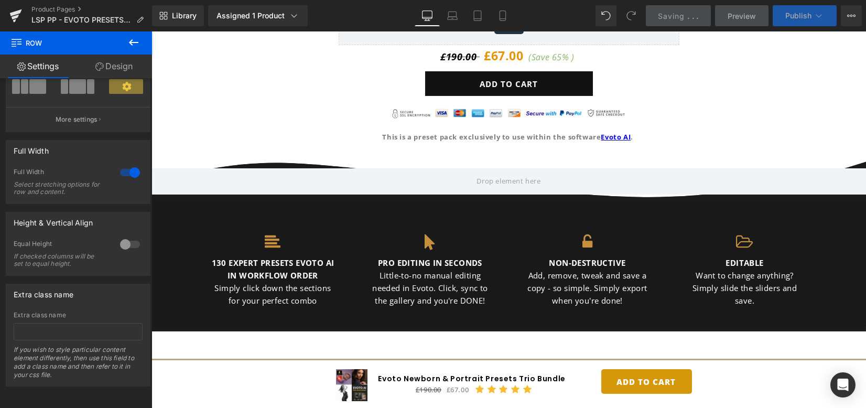
click at [791, 17] on span "Publish" at bounding box center [798, 16] width 26 height 8
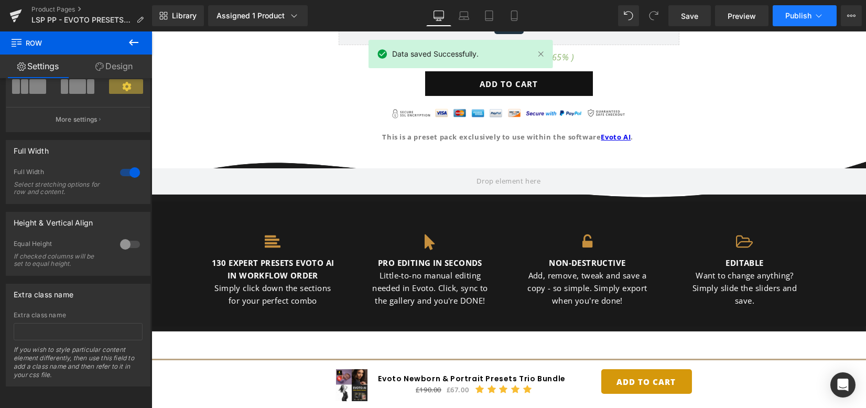
click at [791, 17] on span "Publish" at bounding box center [798, 16] width 26 height 8
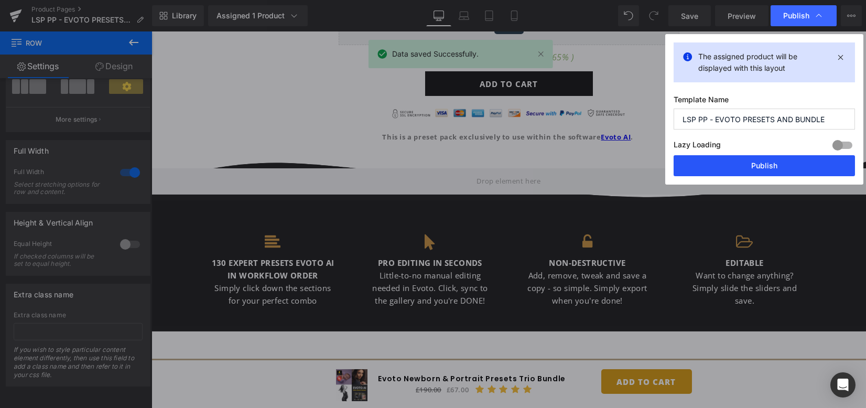
drag, startPoint x: 763, startPoint y: 157, endPoint x: 711, endPoint y: 123, distance: 62.5
click at [763, 157] on button "Publish" at bounding box center [763, 165] width 181 height 21
